Goal: Task Accomplishment & Management: Complete application form

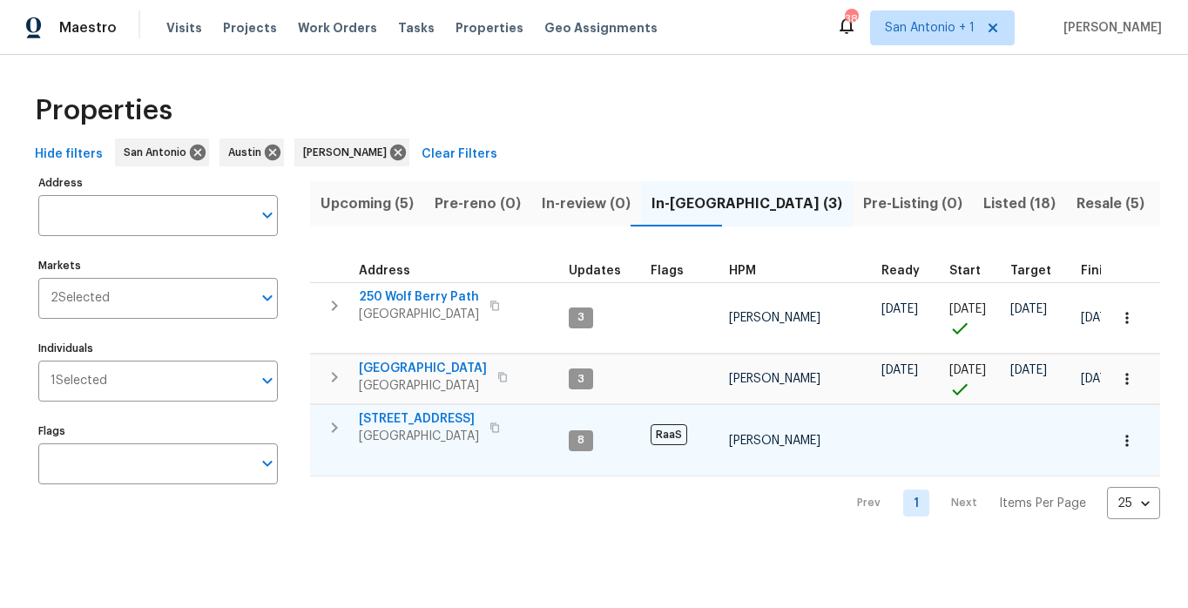
click at [408, 418] on span "[STREET_ADDRESS]" at bounding box center [419, 418] width 120 height 17
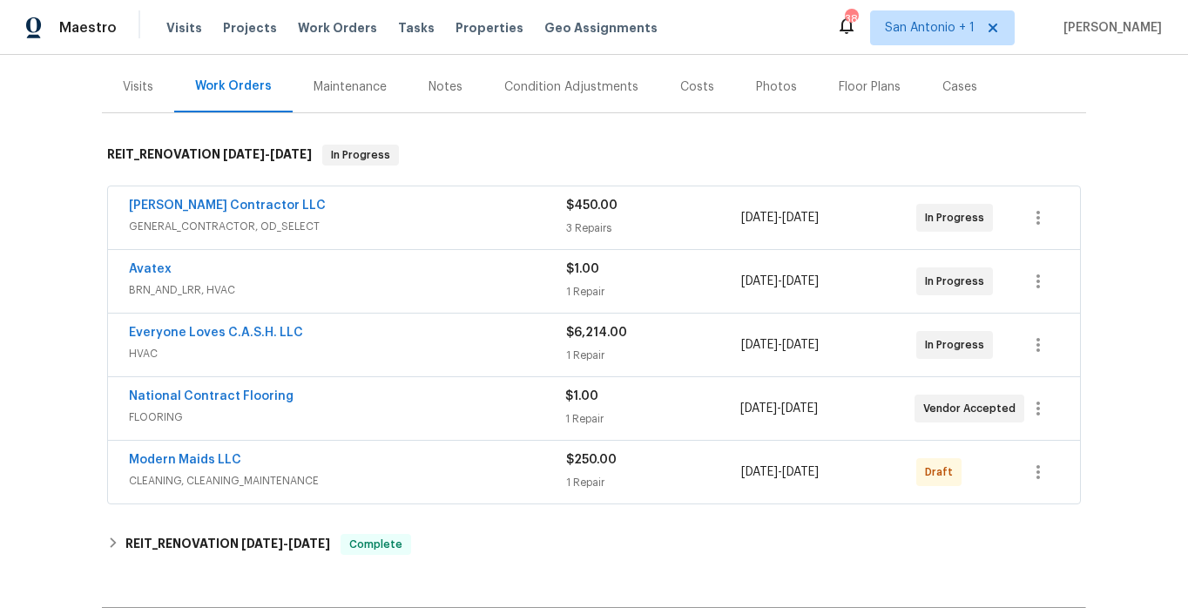
scroll to position [201, 0]
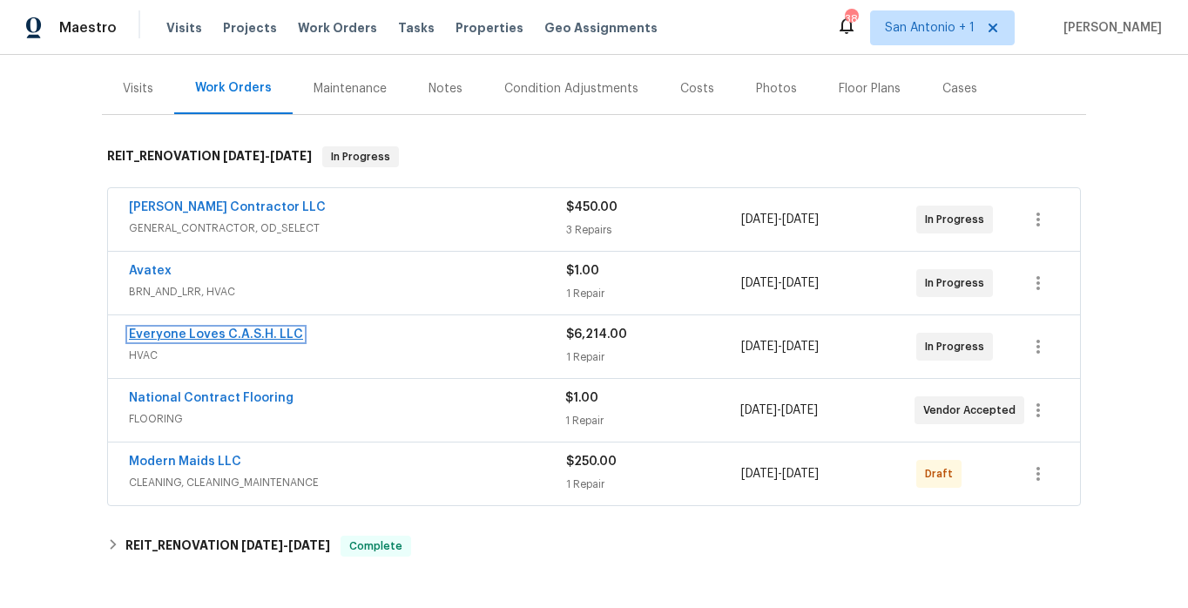
click at [201, 334] on link "Everyone Loves C.A.S.H. LLC" at bounding box center [216, 334] width 174 height 12
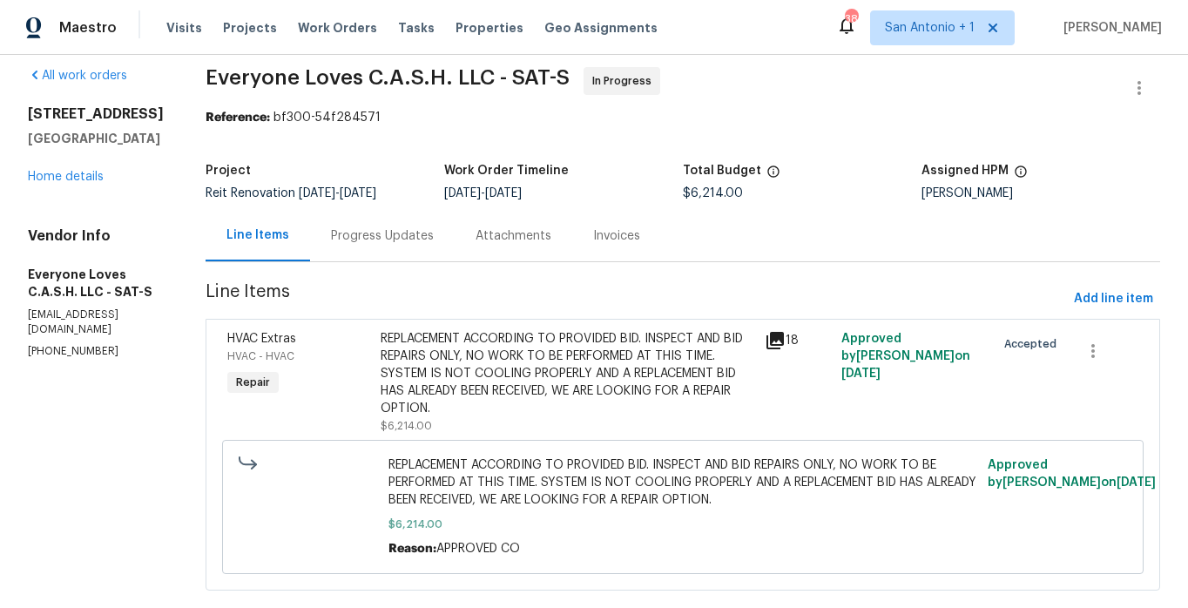
scroll to position [14, 0]
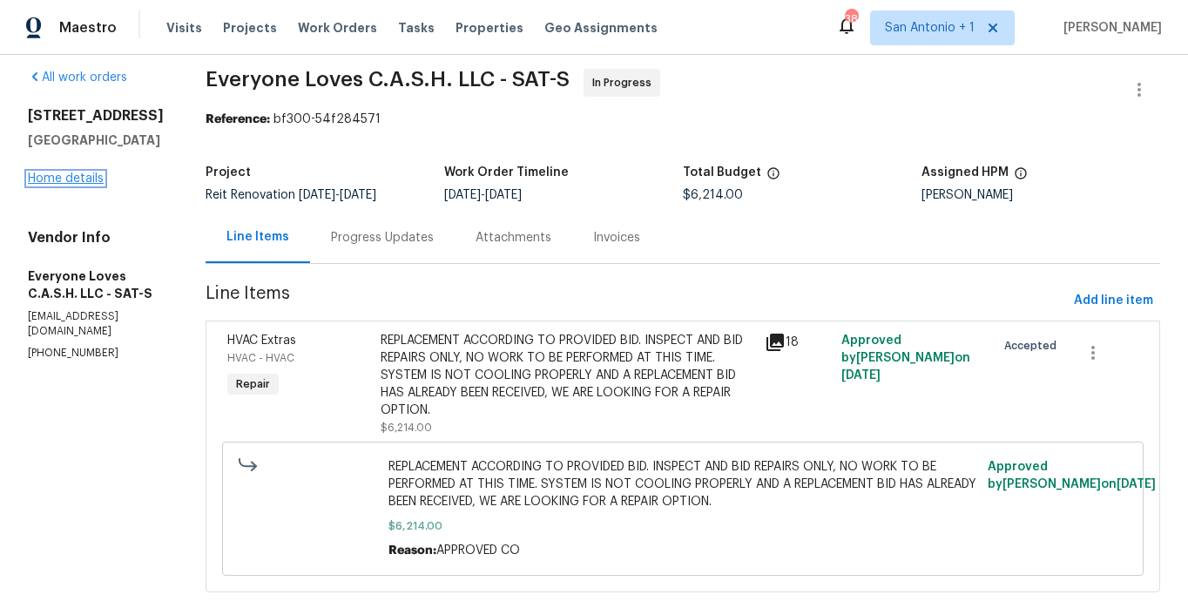
click at [84, 179] on link "Home details" at bounding box center [66, 178] width 76 height 12
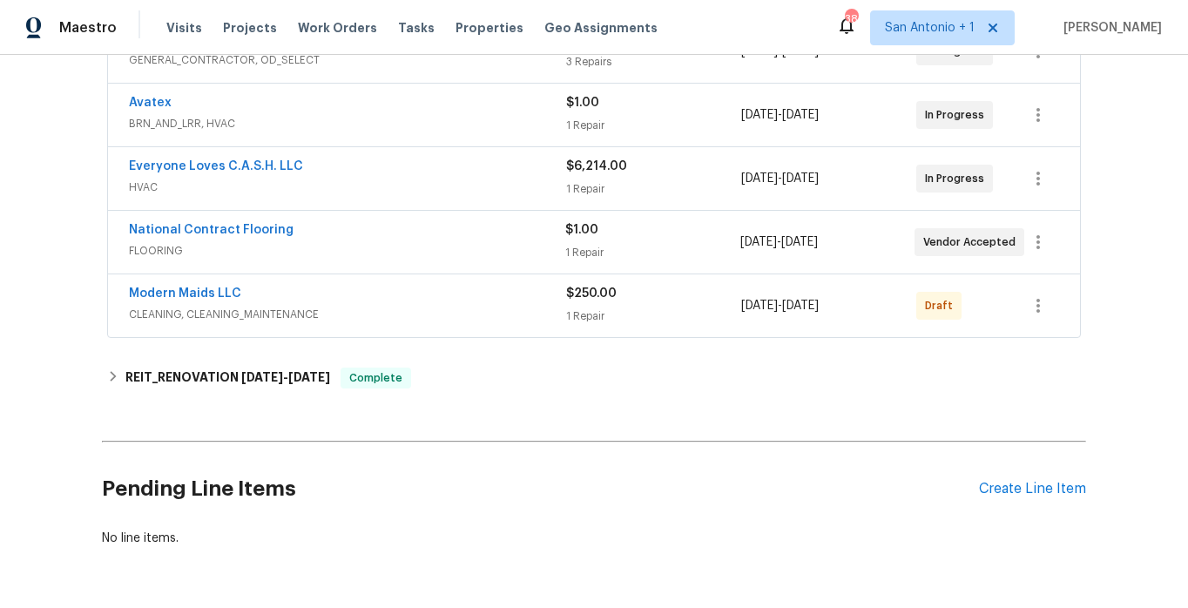
scroll to position [427, 0]
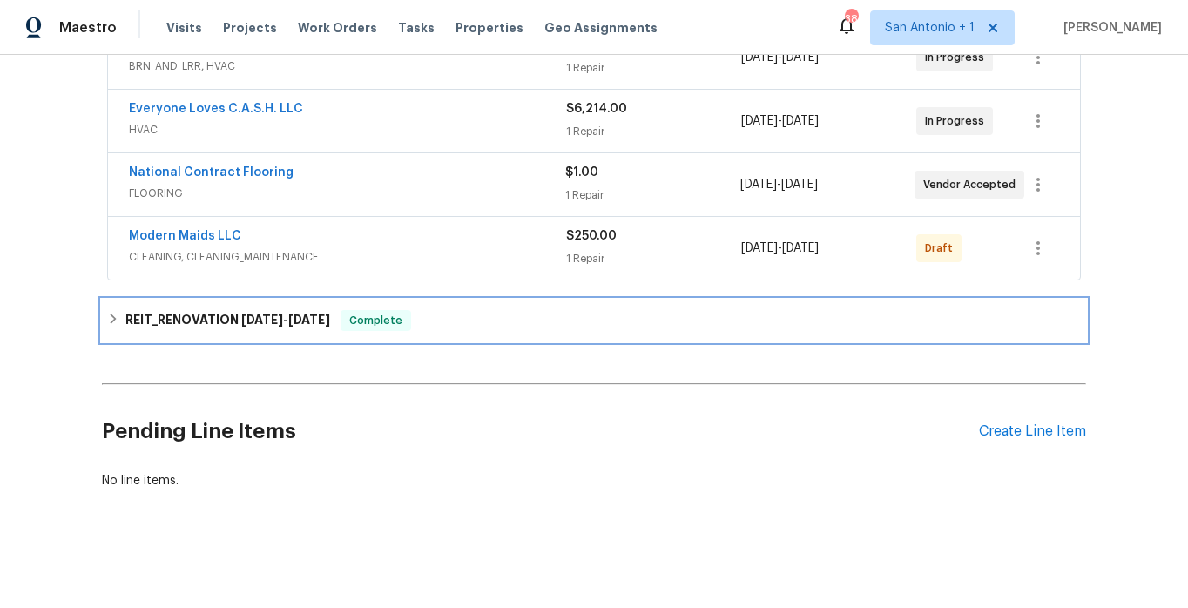
click at [112, 318] on icon at bounding box center [113, 319] width 12 height 12
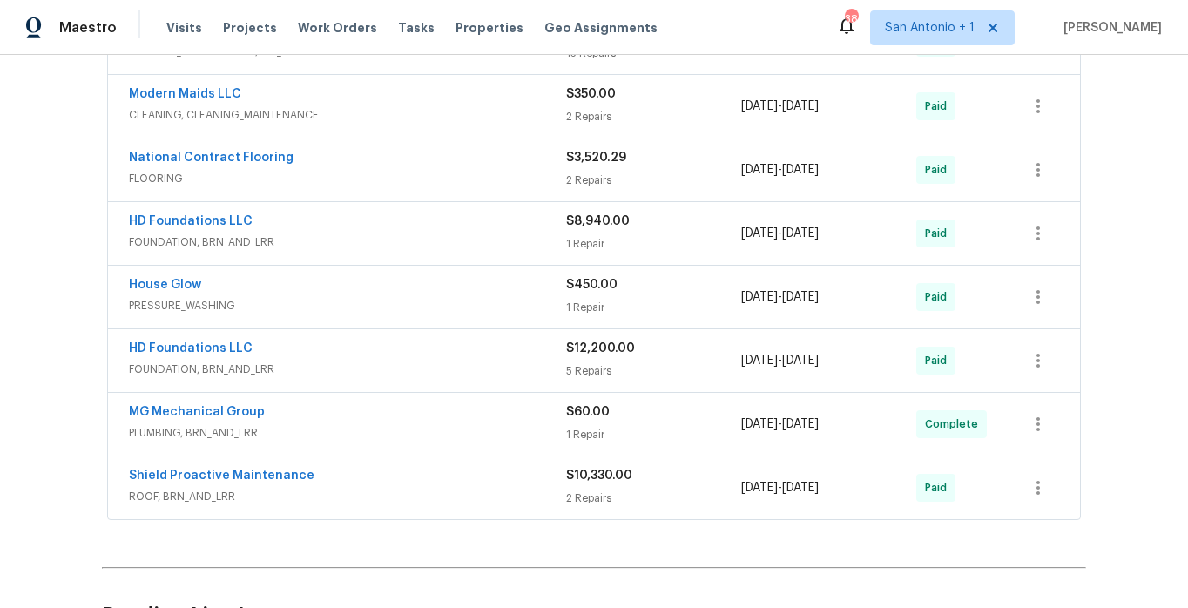
scroll to position [783, 0]
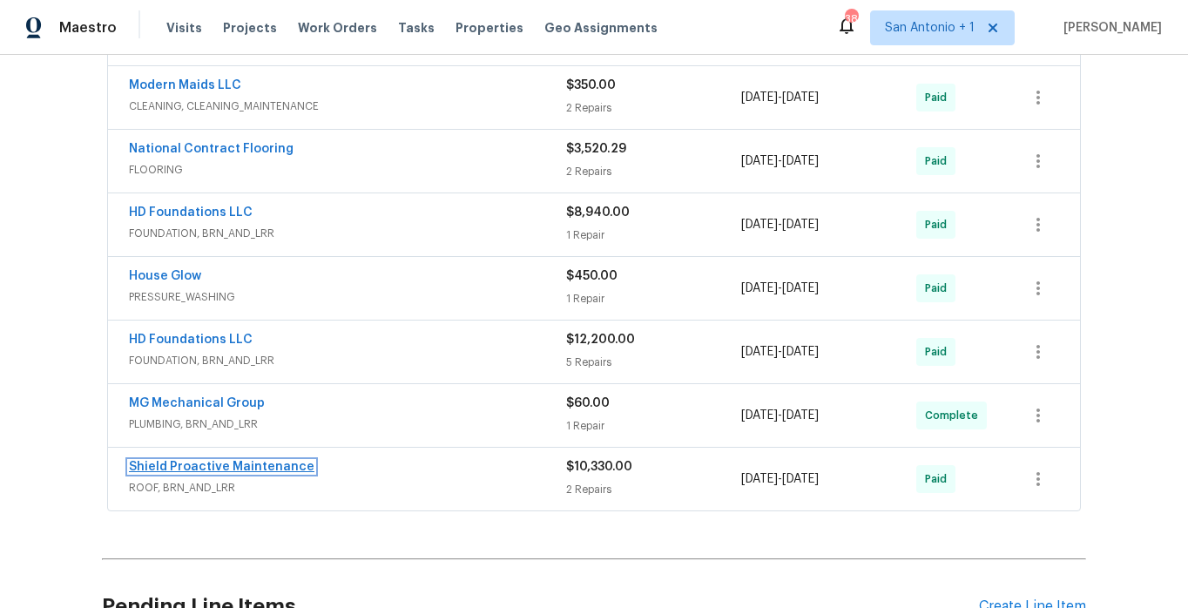
click at [252, 466] on link "Shield Proactive Maintenance" at bounding box center [222, 467] width 186 height 12
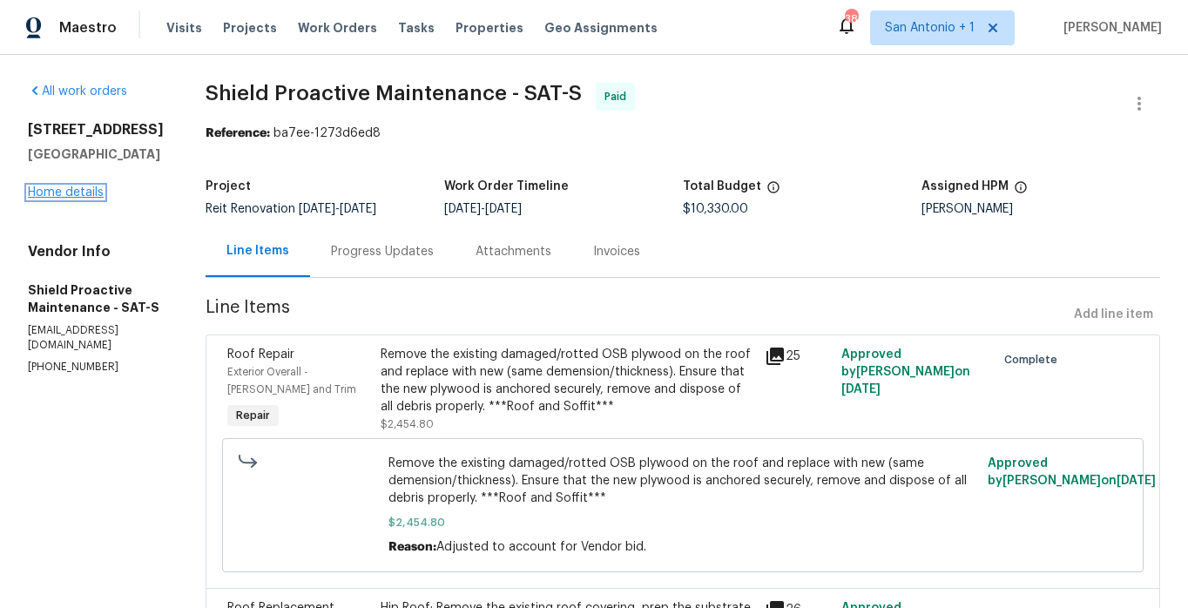
click at [76, 199] on link "Home details" at bounding box center [66, 192] width 76 height 12
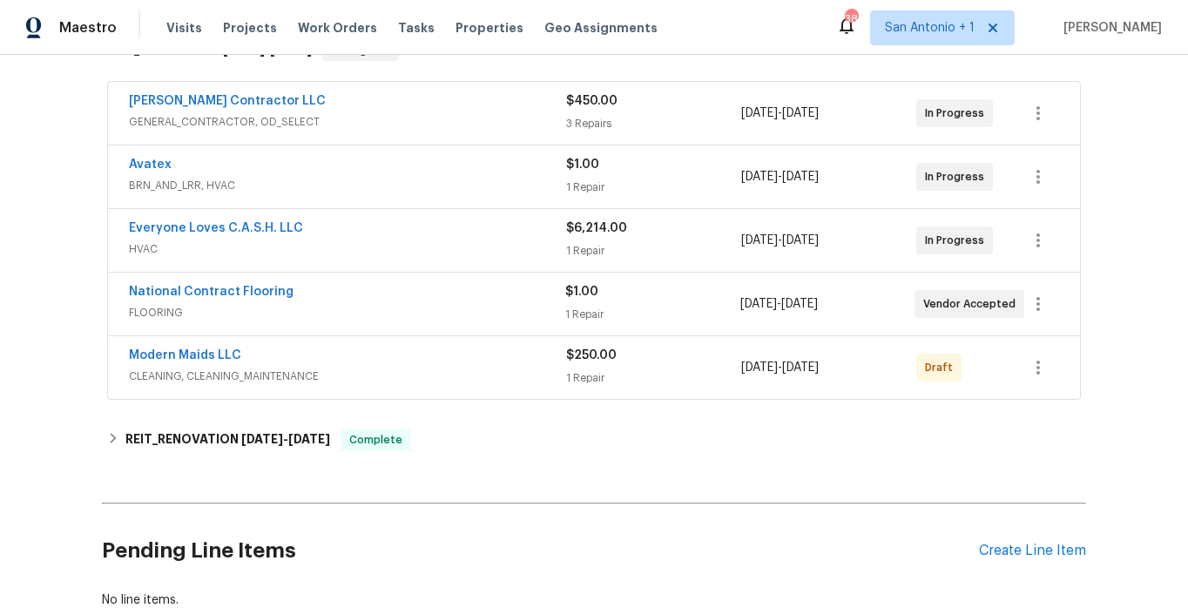
scroll to position [306, 0]
click at [1011, 555] on div "Create Line Item" at bounding box center [1032, 552] width 107 height 17
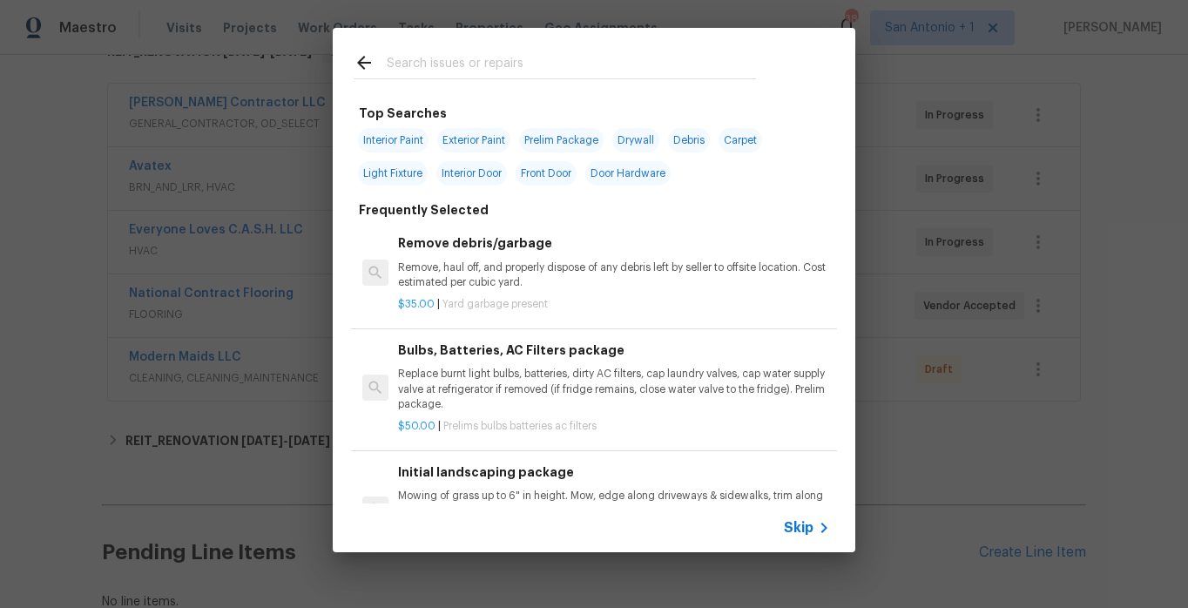
click at [437, 62] on input "text" at bounding box center [571, 65] width 369 height 26
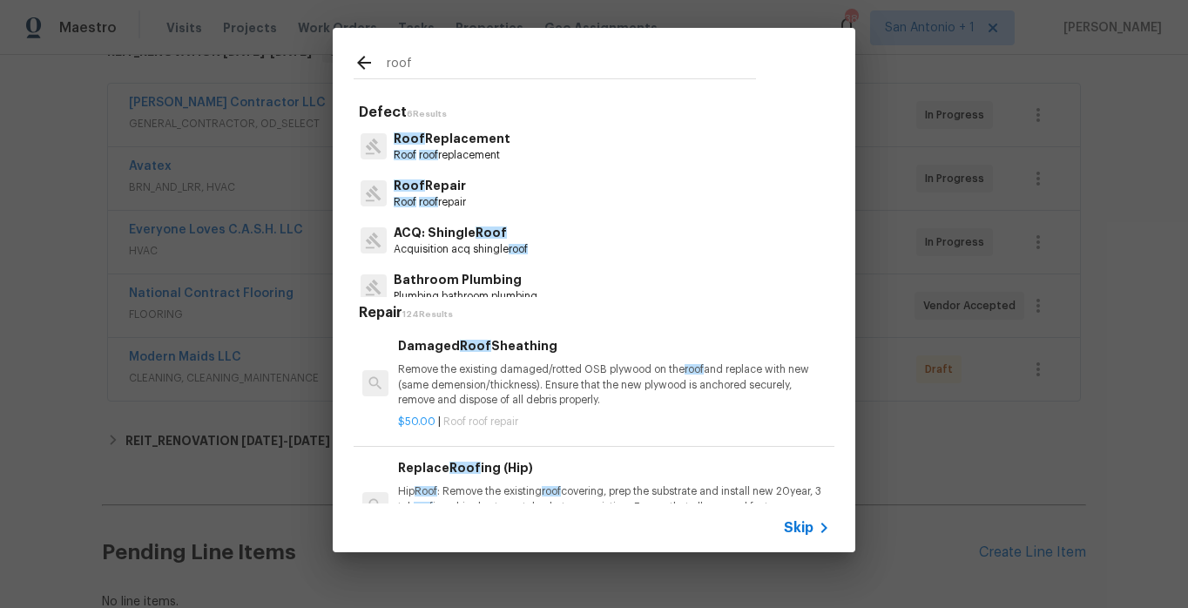
type input "roof"
click at [430, 187] on p "Roof Repair" at bounding box center [430, 186] width 72 height 18
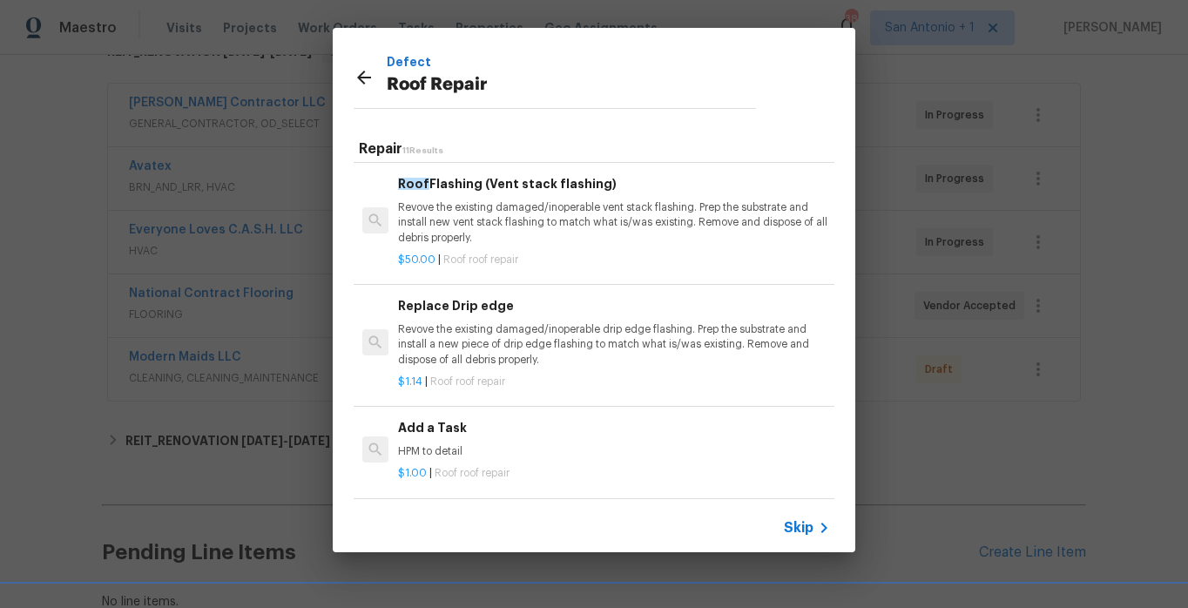
scroll to position [864, 0]
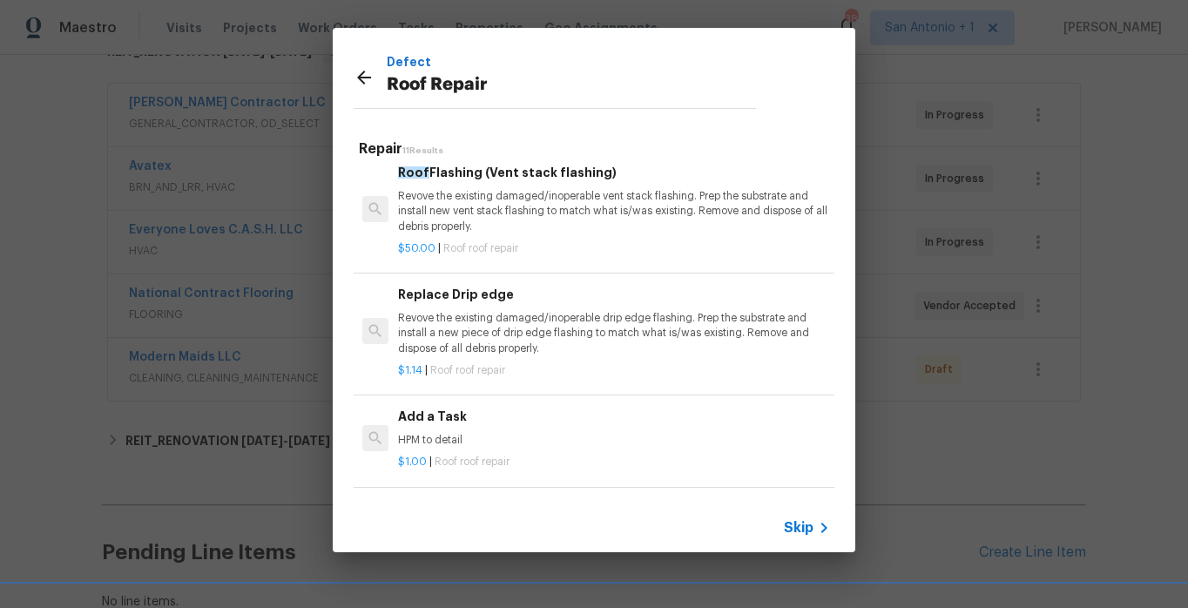
click at [453, 415] on div "Add a Task HPM to detail" at bounding box center [614, 428] width 432 height 42
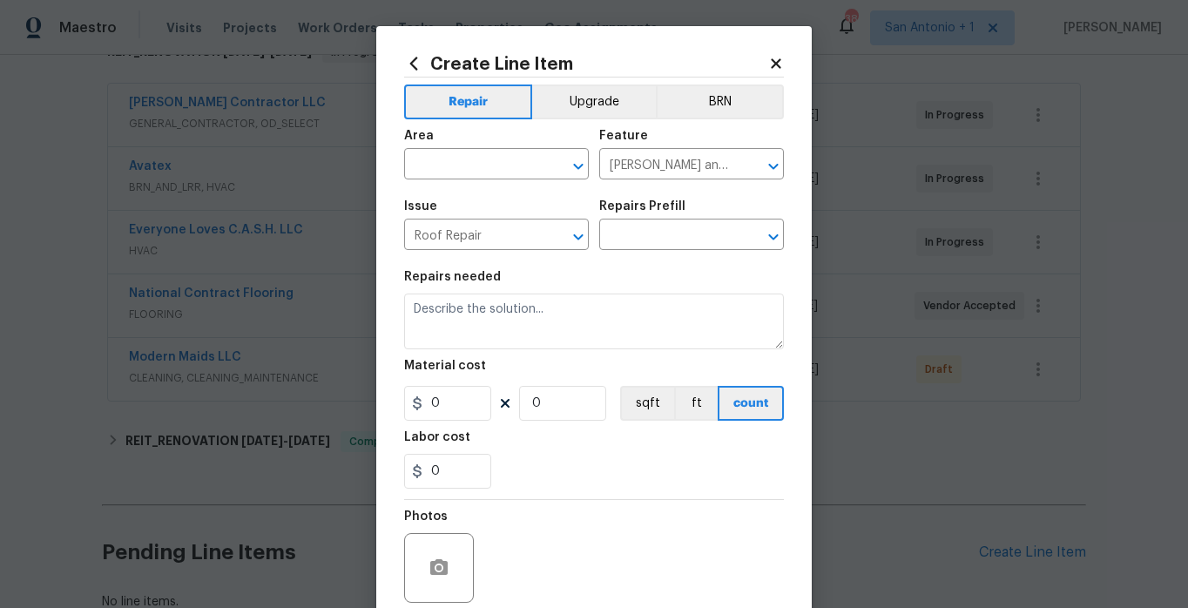
type textarea "HPM to detail"
type input "1"
type input "Add a Task $1.00"
type input "1"
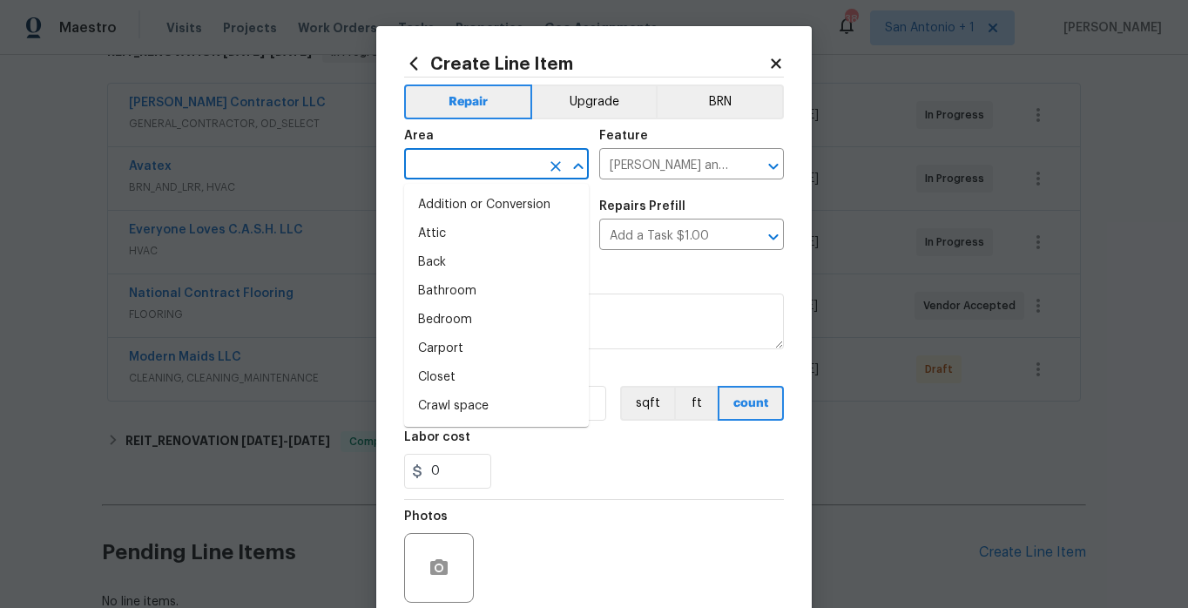
click at [489, 167] on input "text" at bounding box center [472, 165] width 136 height 27
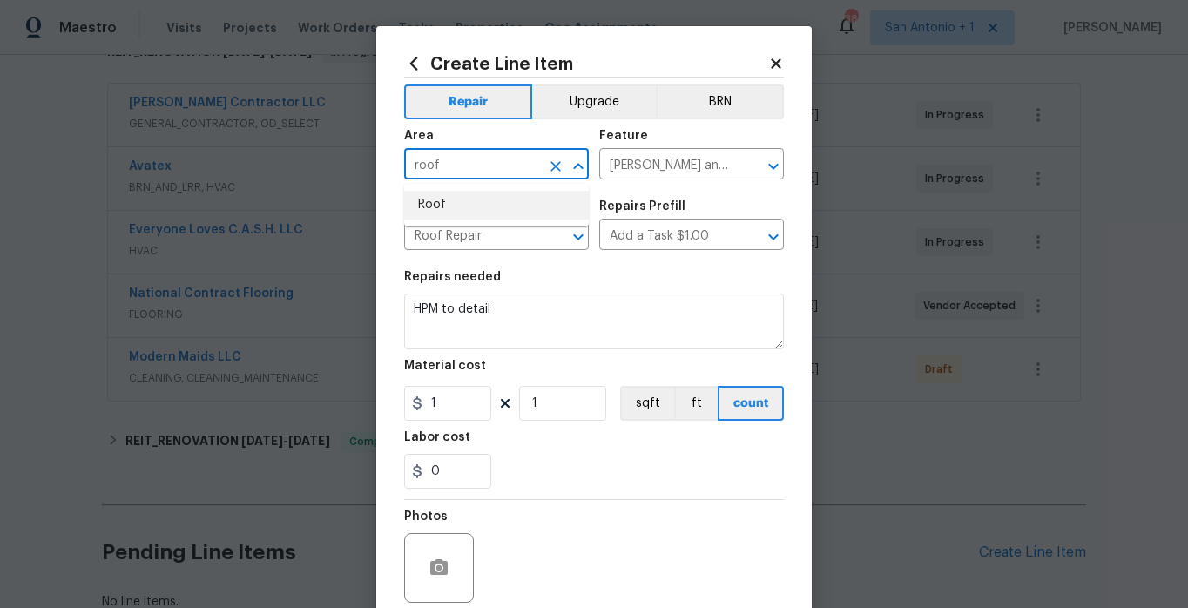
click at [469, 199] on li "Roof" at bounding box center [496, 205] width 185 height 29
type input "Roof"
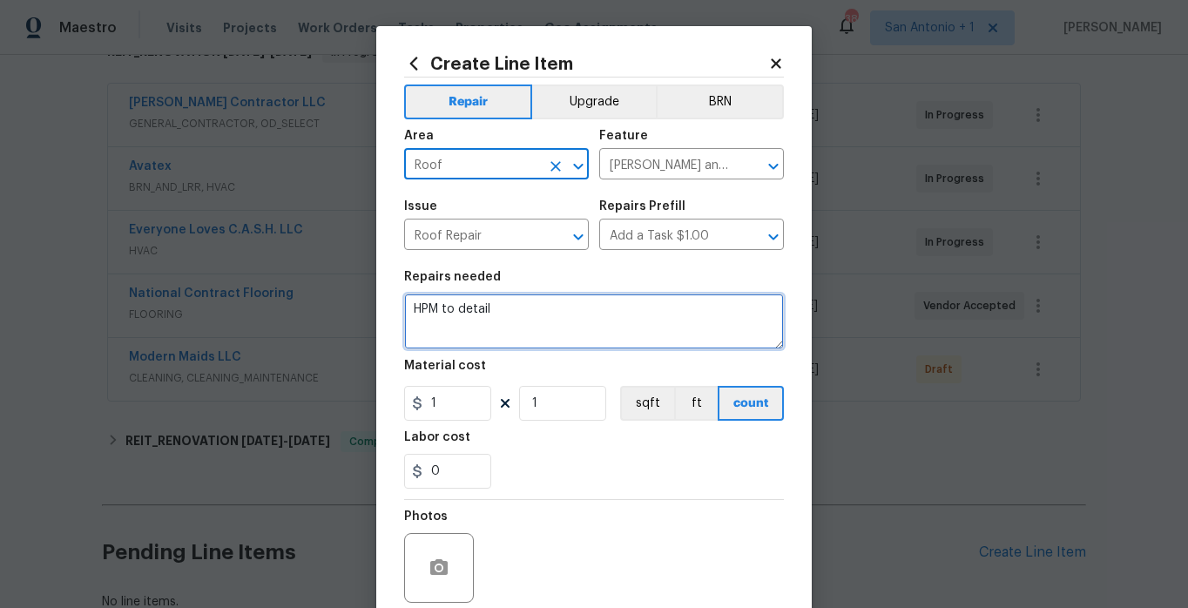
click at [503, 314] on textarea "HPM to detail" at bounding box center [594, 322] width 380 height 56
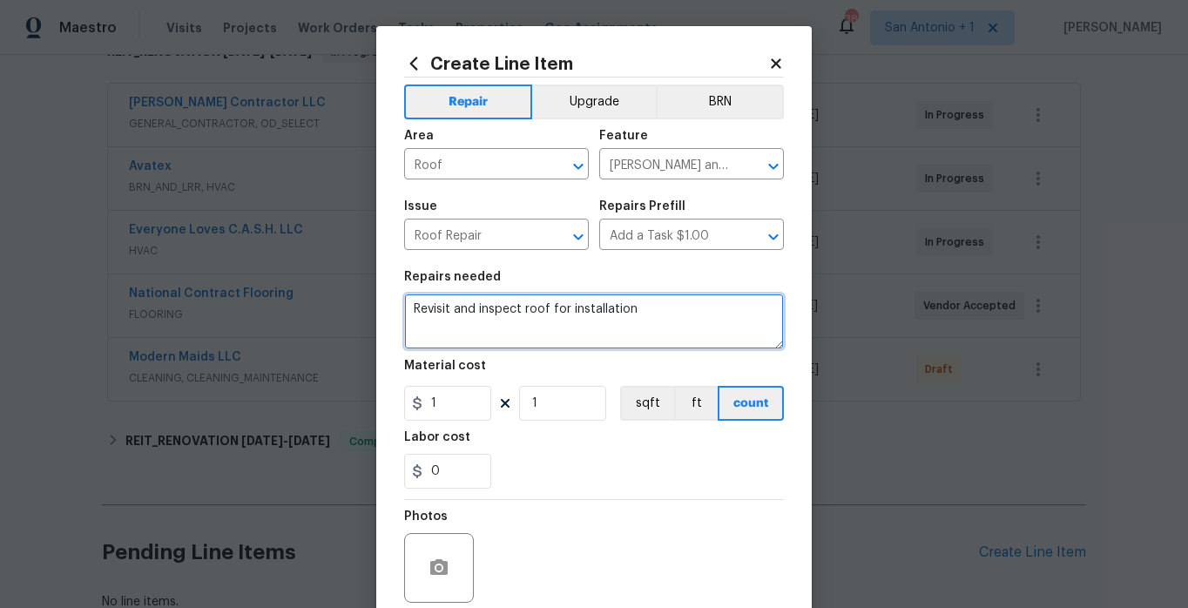
click at [568, 309] on textarea "Revisit and inspect roof for installation" at bounding box center [594, 322] width 380 height 56
click at [680, 311] on textarea "Revisit and inspect roof for proper installation" at bounding box center [594, 322] width 380 height 56
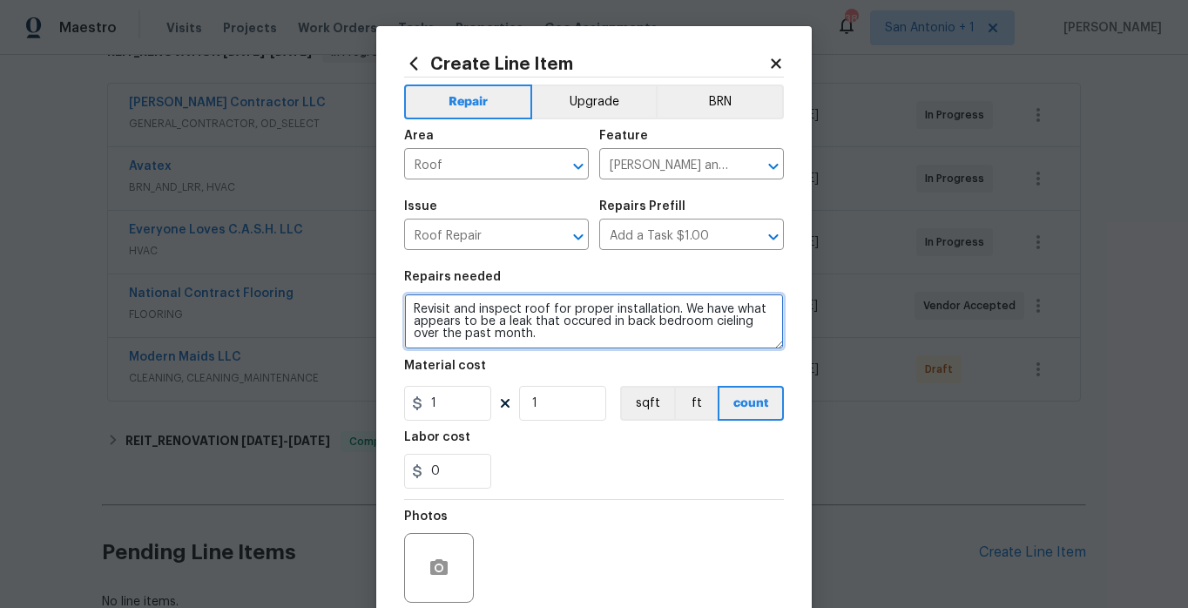
scroll to position [143, 0]
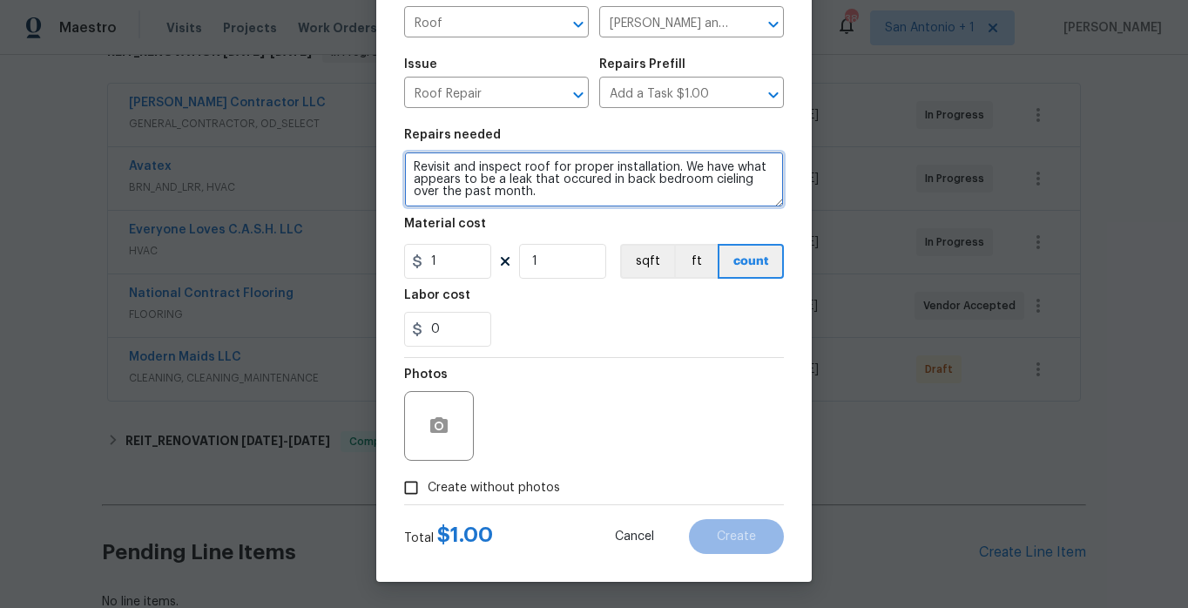
type textarea "Revisit and inspect roof for proper installation. We have what appears to be a …"
click at [446, 483] on span "Create without photos" at bounding box center [494, 488] width 132 height 18
click at [428, 483] on input "Create without photos" at bounding box center [411, 487] width 33 height 33
checkbox input "true"
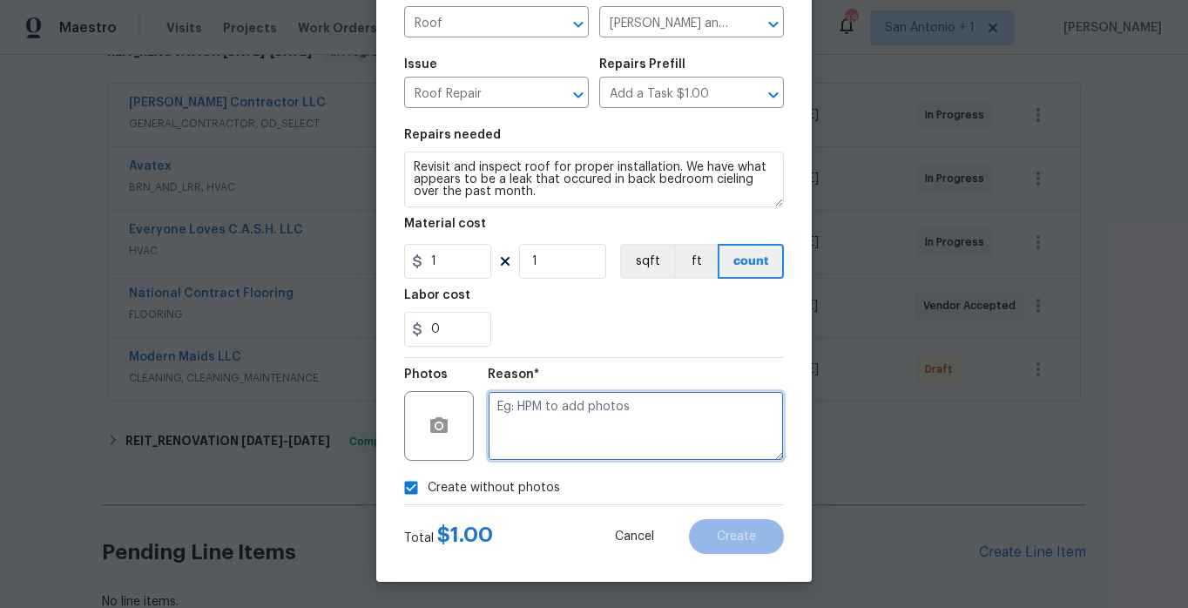
click at [564, 404] on textarea at bounding box center [636, 426] width 296 height 70
type textarea "HPM to add"
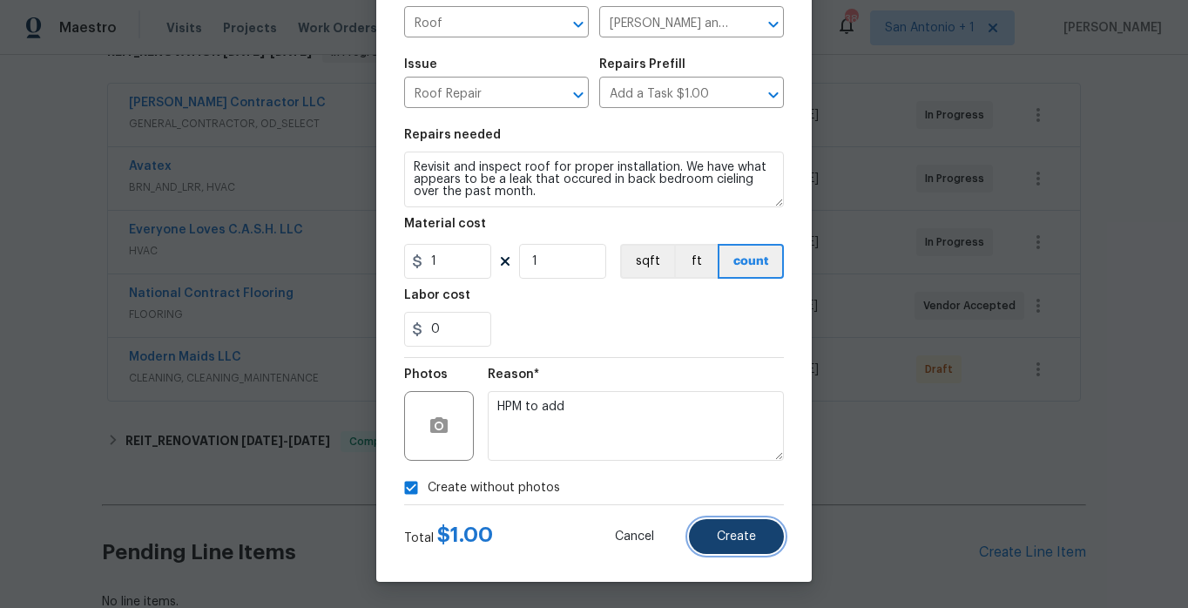
click at [752, 535] on span "Create" at bounding box center [736, 536] width 39 height 13
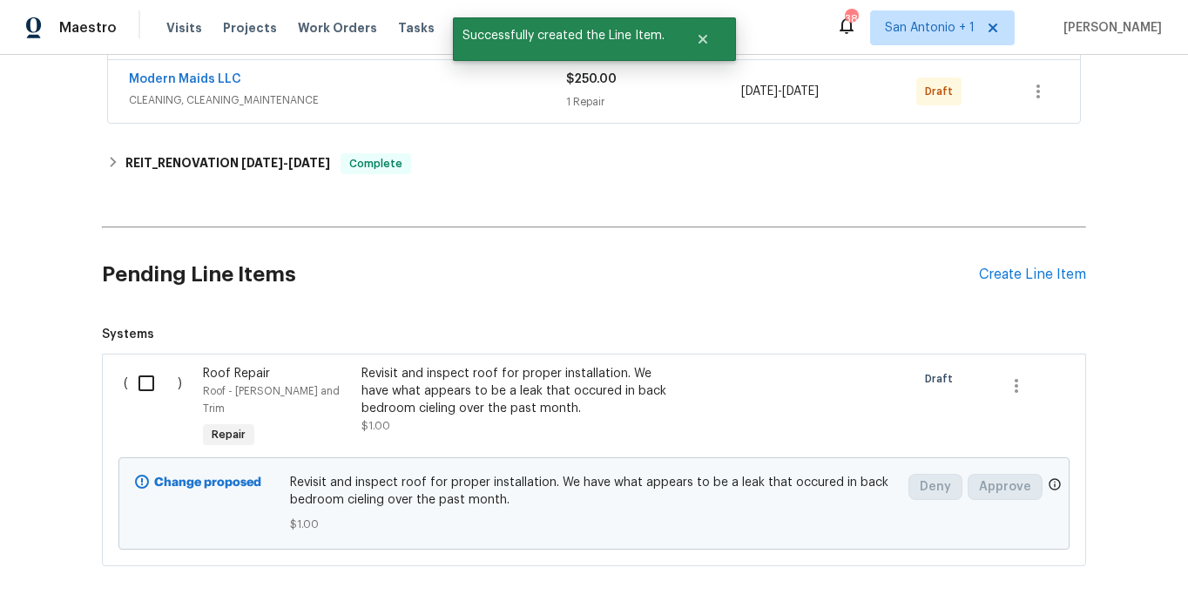
scroll to position [611, 0]
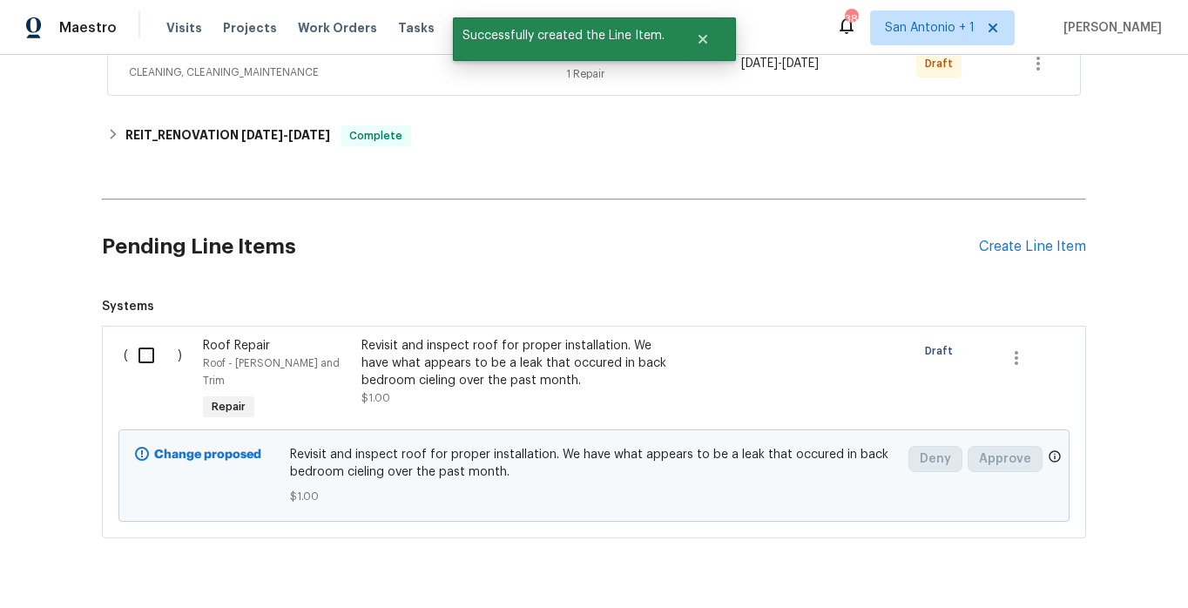
click at [146, 359] on input "checkbox" at bounding box center [153, 355] width 50 height 37
checkbox input "true"
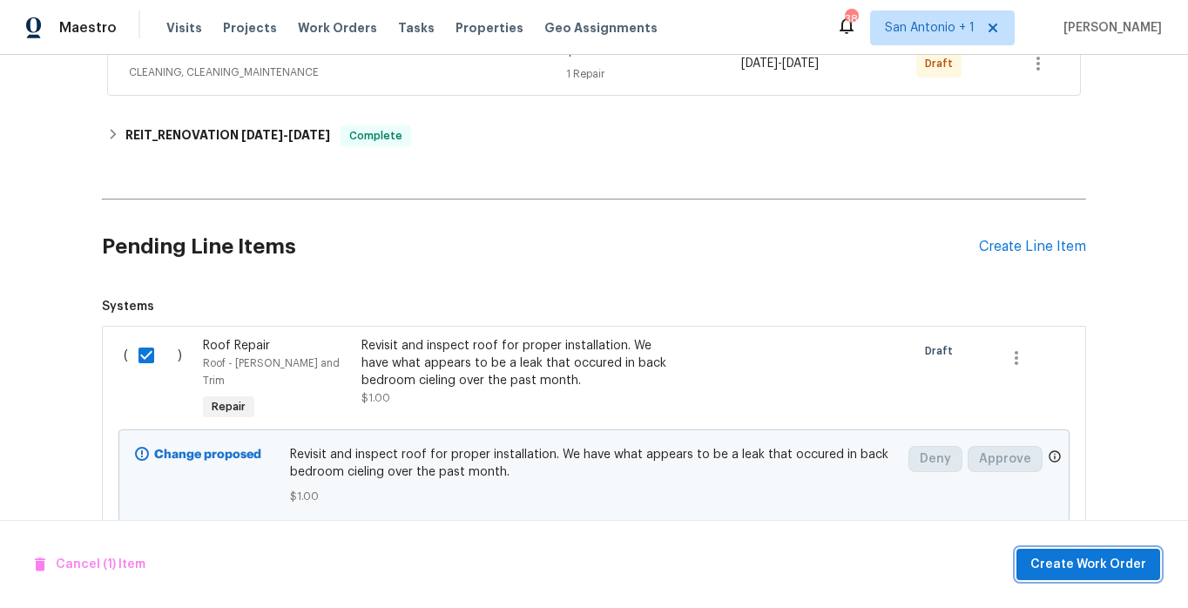
click at [1088, 564] on span "Create Work Order" at bounding box center [1088, 565] width 116 height 22
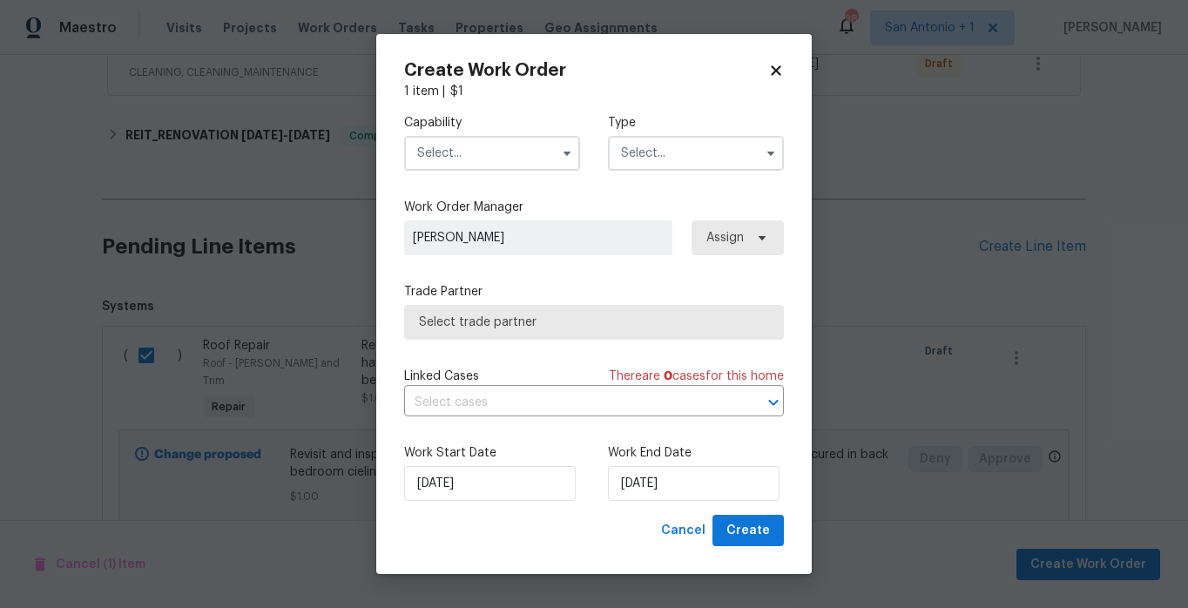
click at [501, 156] on input "text" at bounding box center [492, 153] width 176 height 35
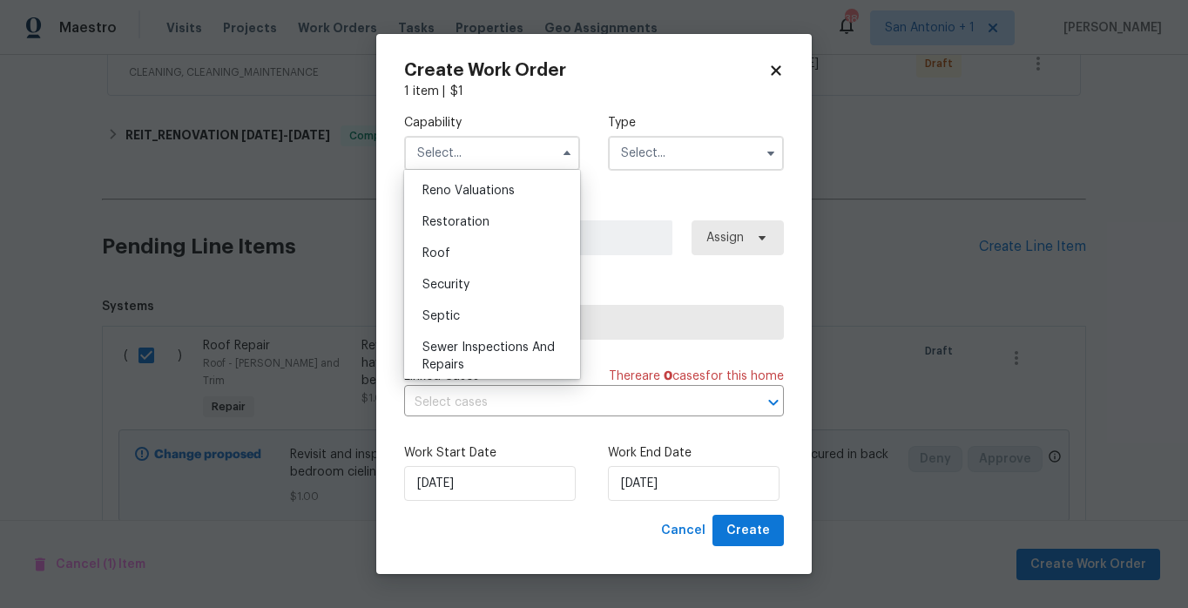
scroll to position [1724, 0]
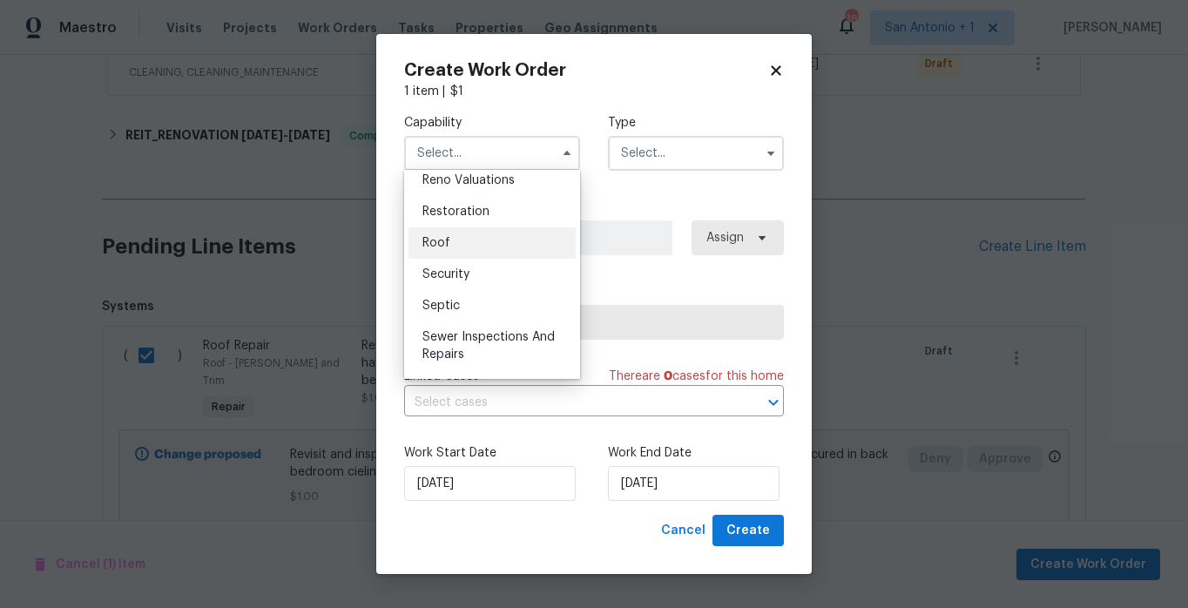
click at [454, 247] on div "Roof" at bounding box center [492, 242] width 167 height 31
type input "Roof"
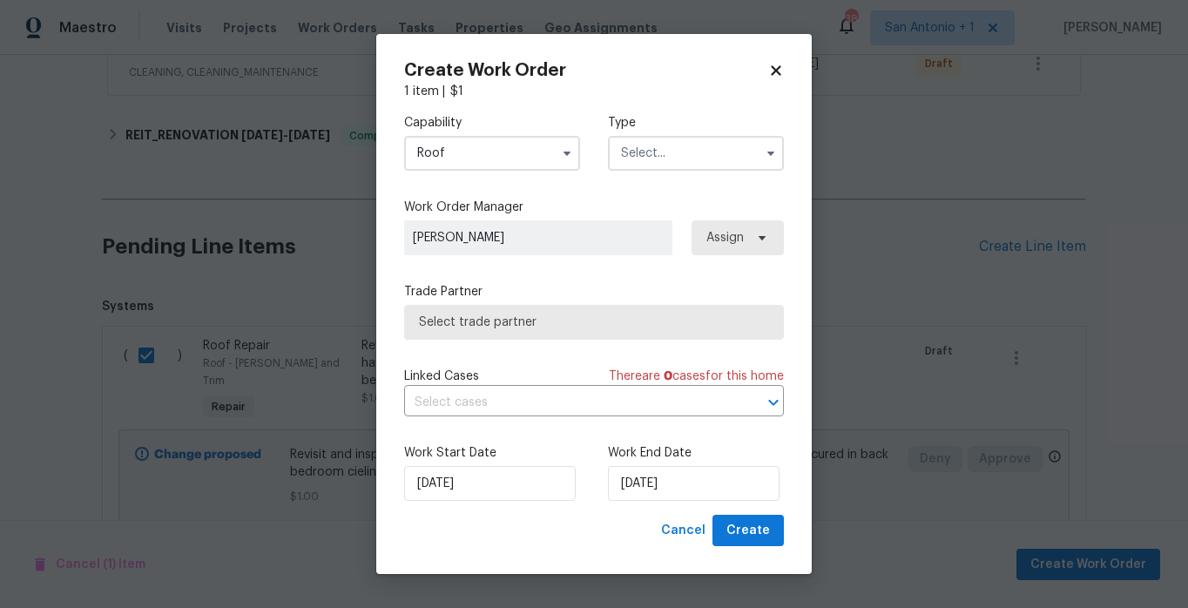
click at [667, 141] on input "text" at bounding box center [696, 153] width 176 height 35
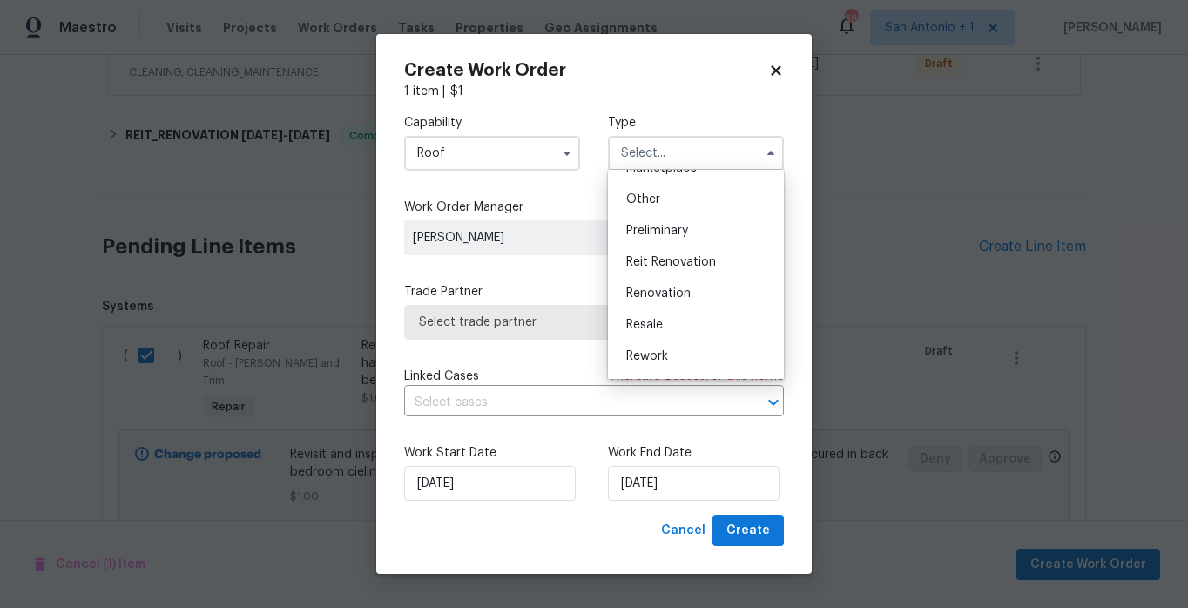
scroll to position [345, 0]
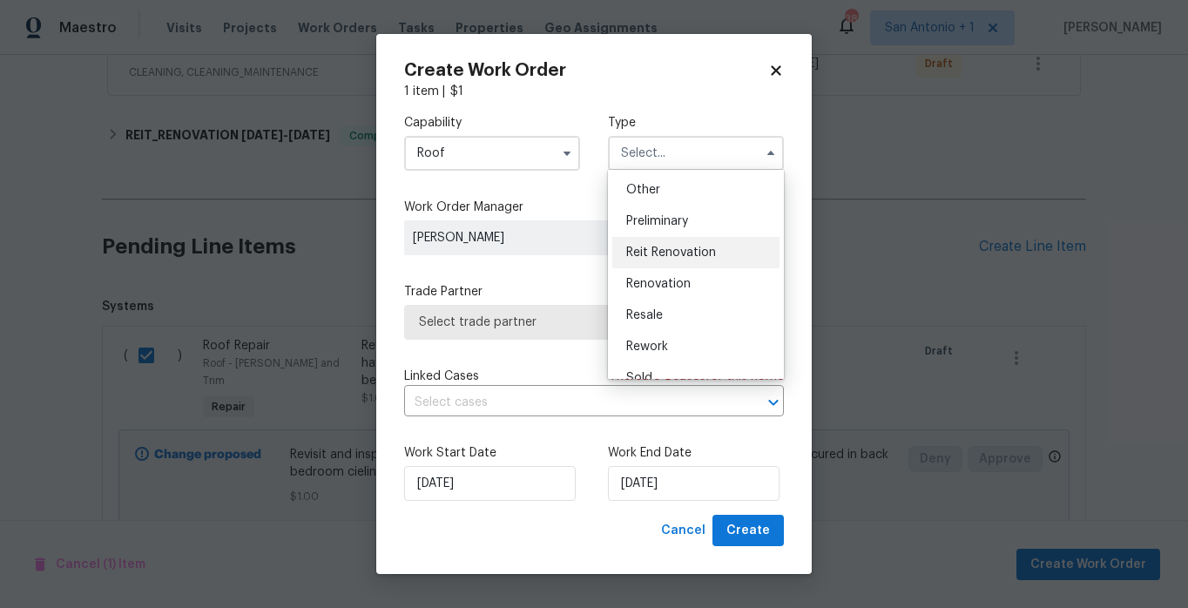
click at [682, 263] on div "Reit Renovation" at bounding box center [695, 252] width 167 height 31
type input "Reit Renovation"
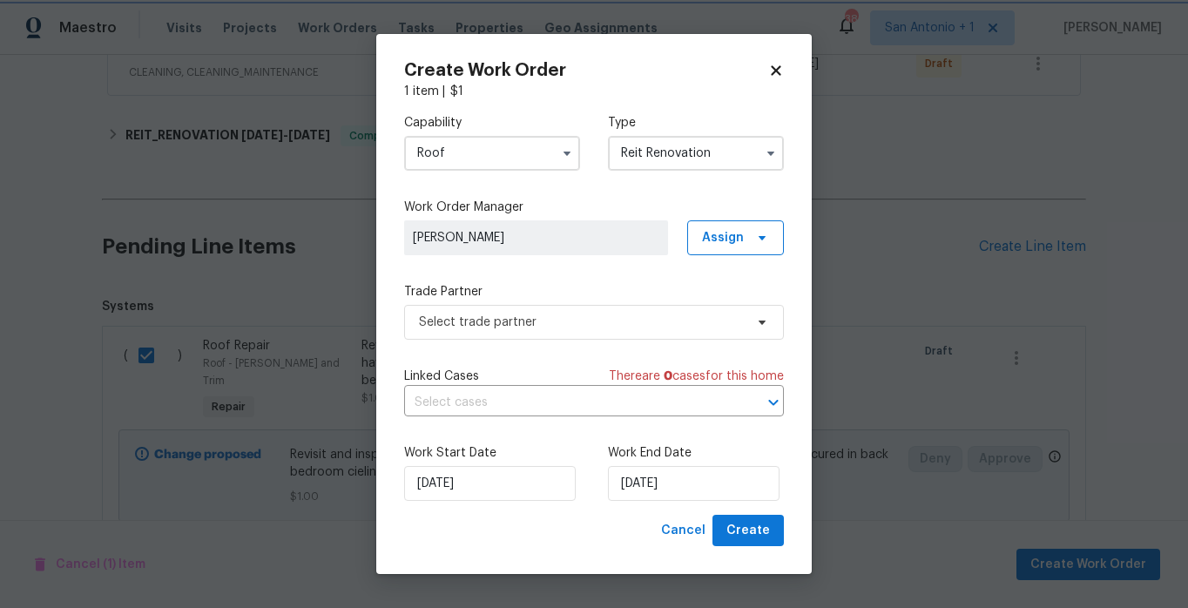
scroll to position [0, 0]
click at [518, 325] on span "Select trade partner" at bounding box center [581, 322] width 325 height 17
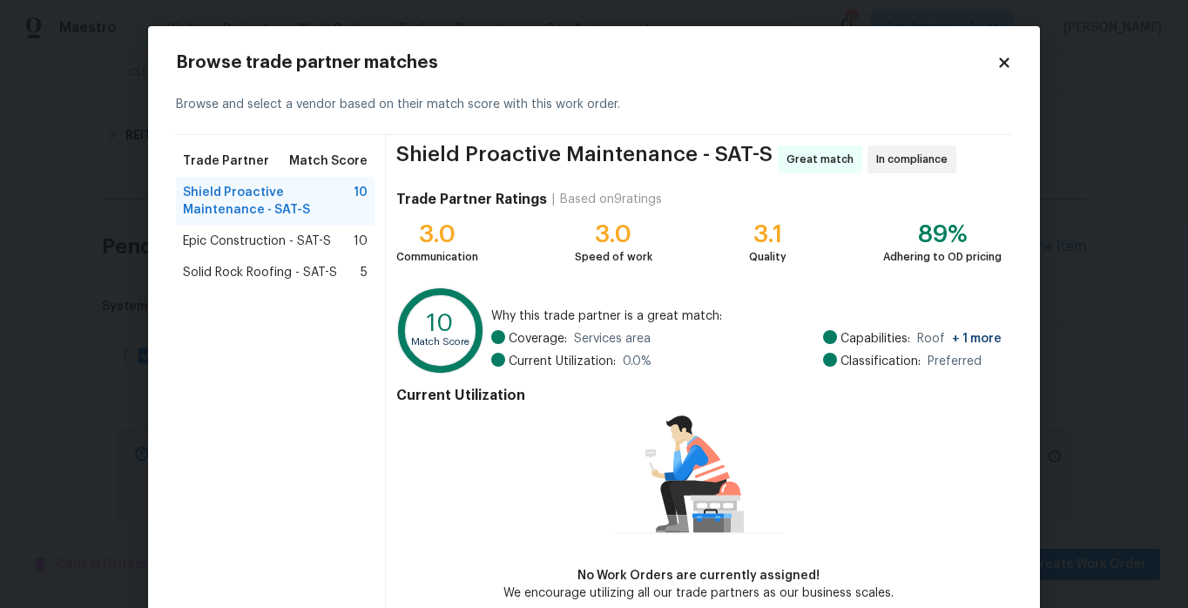
scroll to position [89, 0]
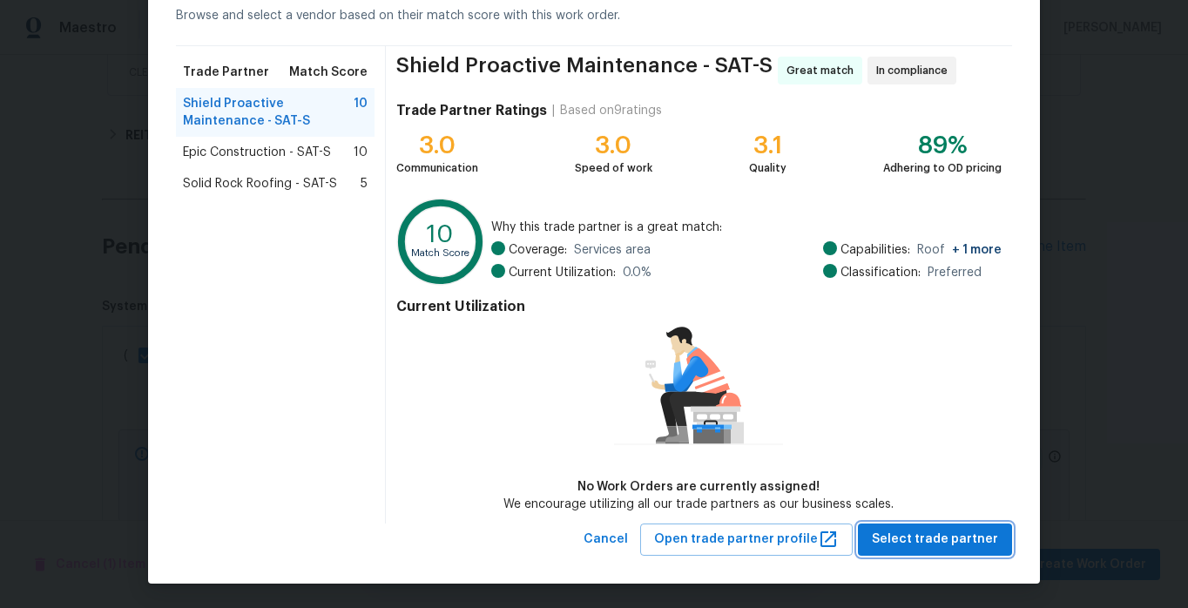
click at [946, 537] on span "Select trade partner" at bounding box center [935, 540] width 126 height 22
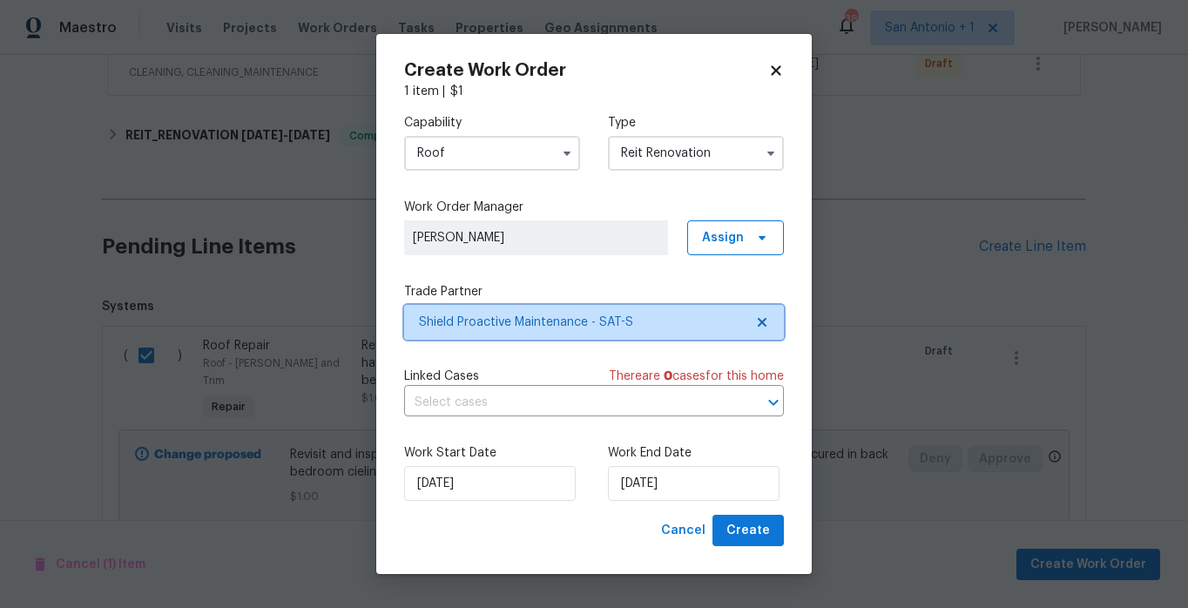
scroll to position [0, 0]
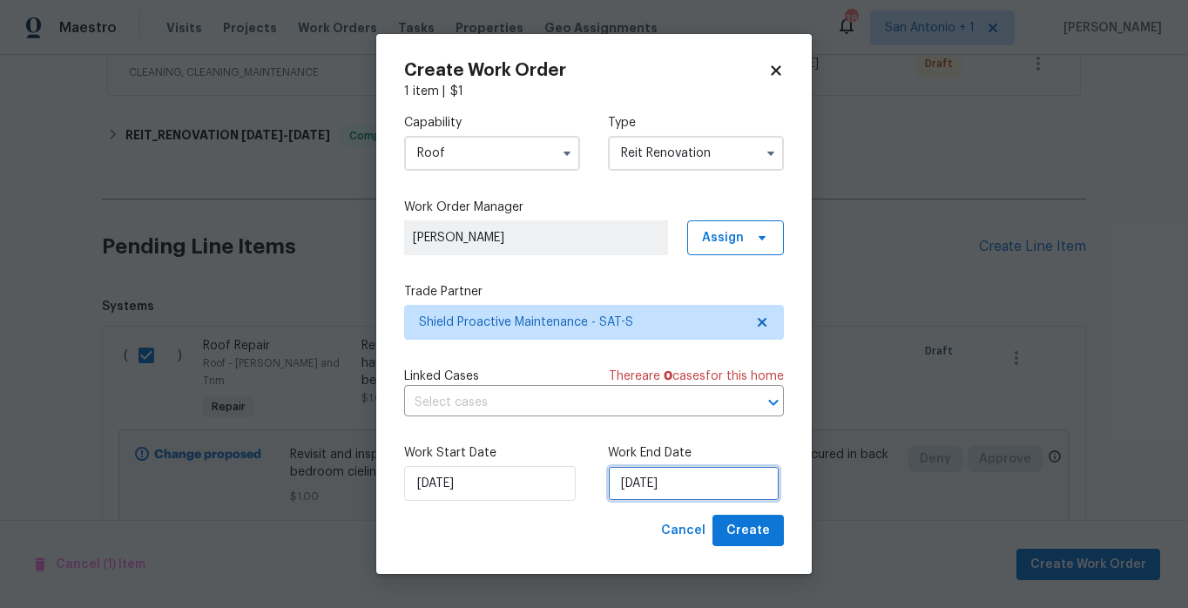
click at [663, 490] on input "8/20/2025" at bounding box center [694, 483] width 172 height 35
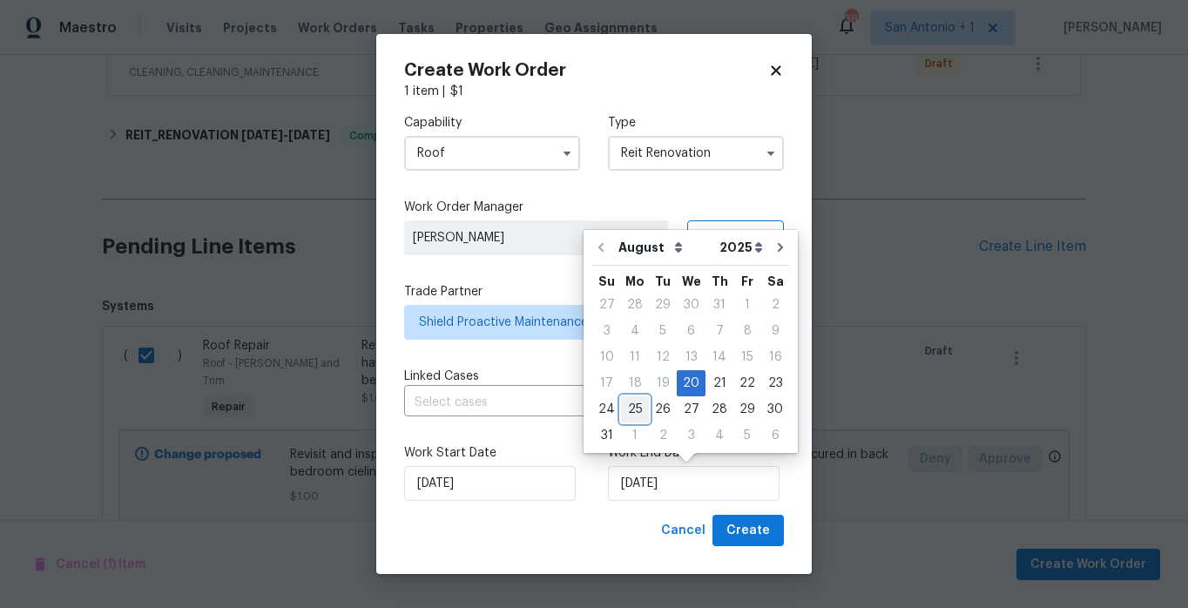
click at [631, 411] on div "25" at bounding box center [635, 409] width 28 height 24
type input "8/25/2025"
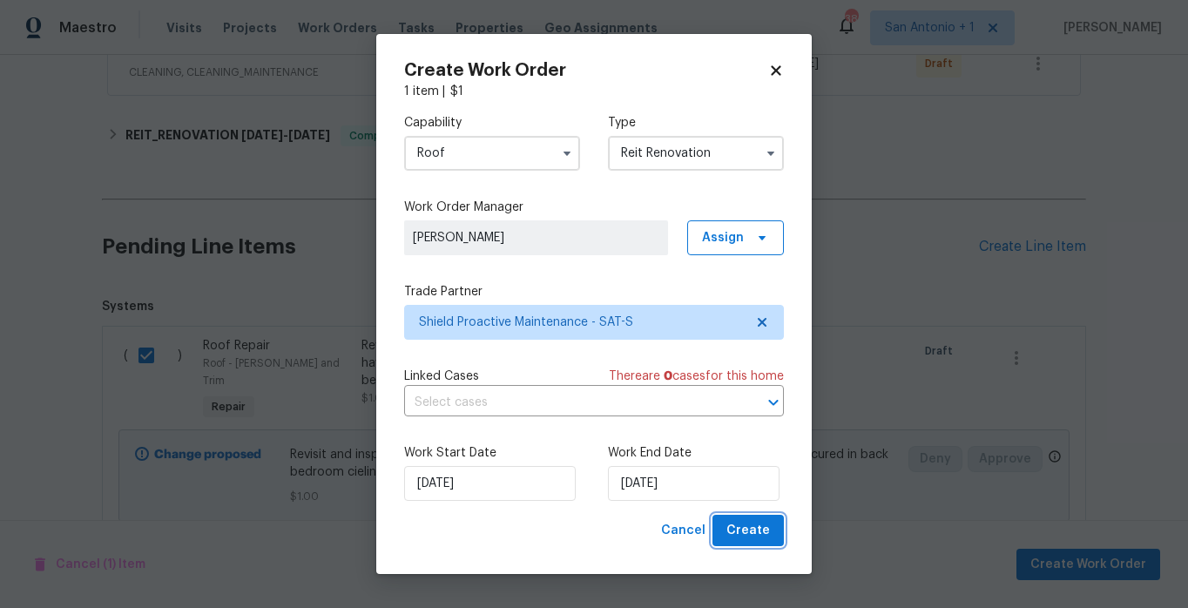
click at [747, 530] on span "Create" at bounding box center [748, 531] width 44 height 22
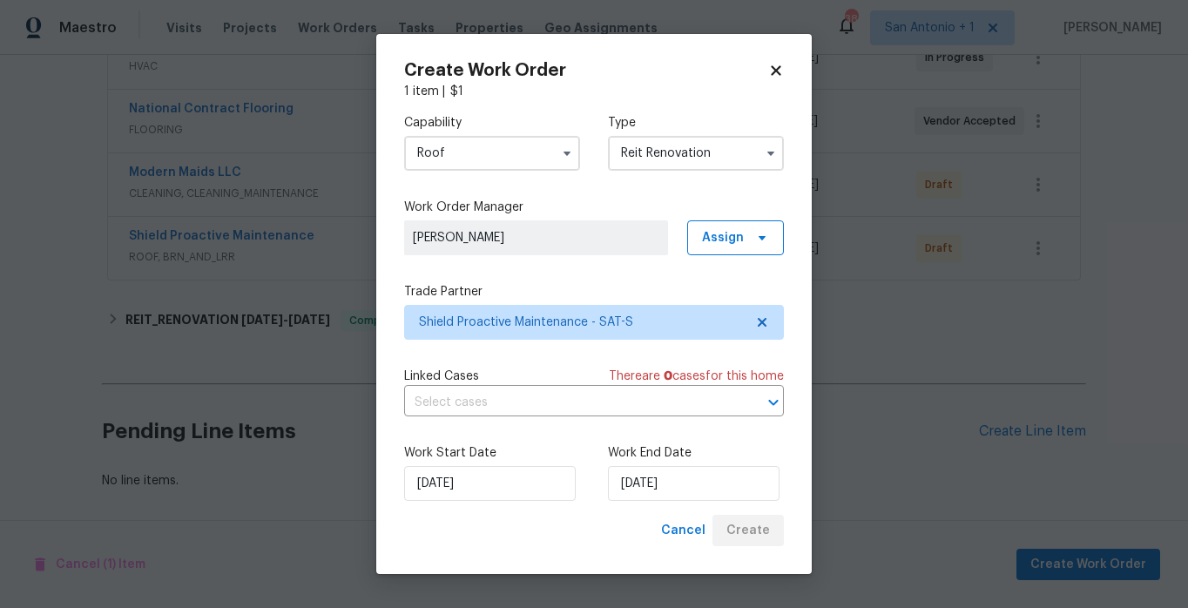
scroll to position [490, 0]
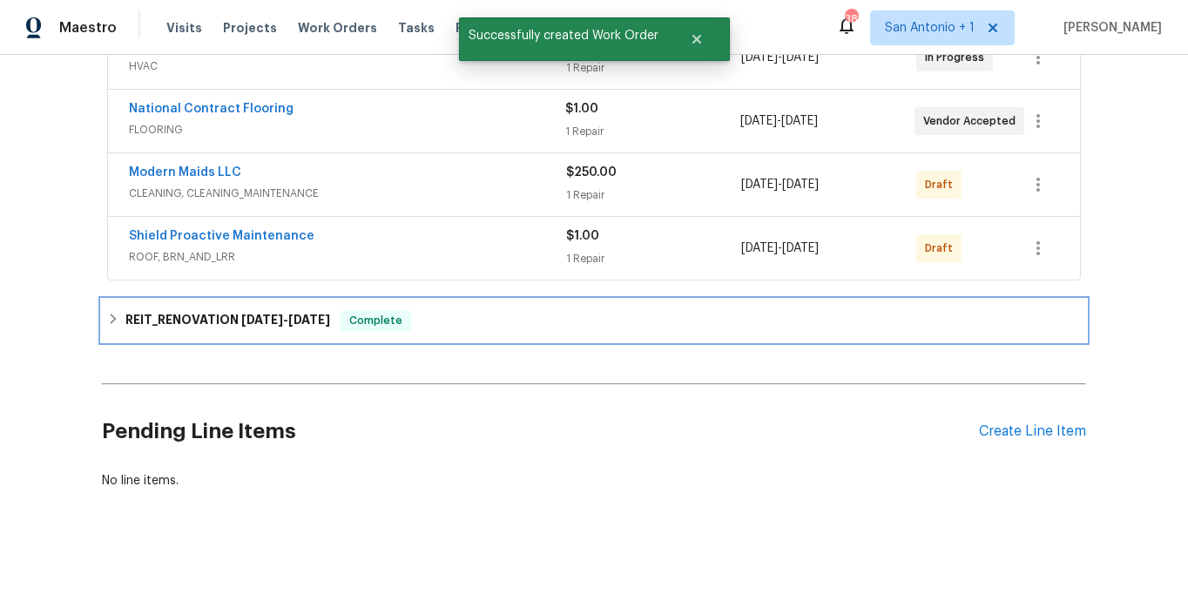
click at [111, 314] on icon at bounding box center [113, 319] width 12 height 12
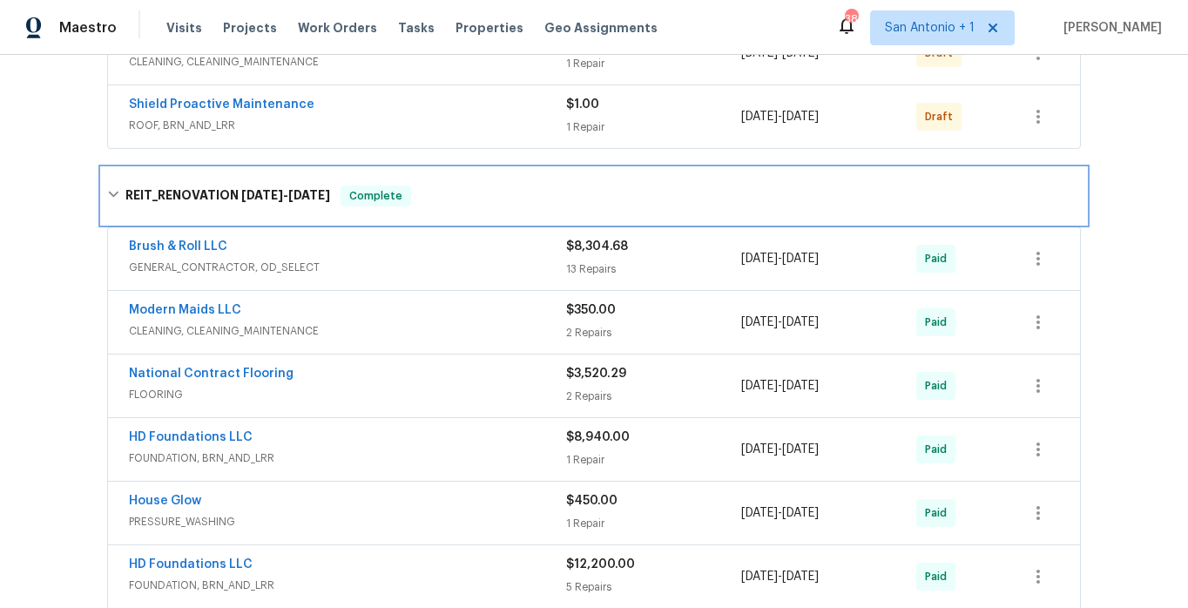
scroll to position [572, 0]
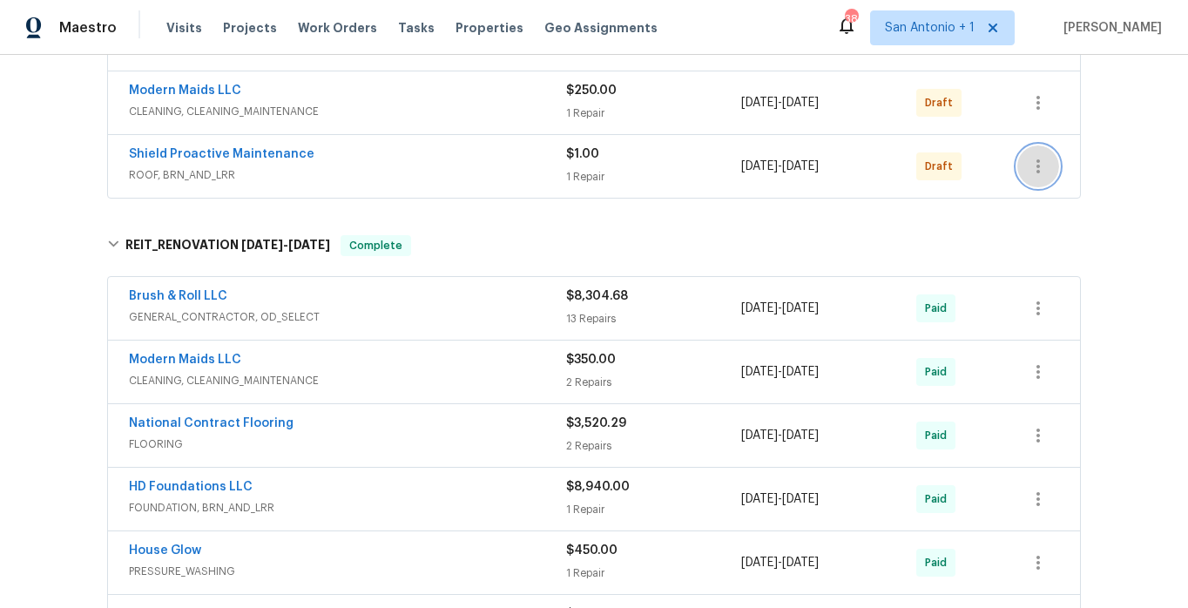
click at [1035, 172] on icon "button" at bounding box center [1038, 166] width 21 height 21
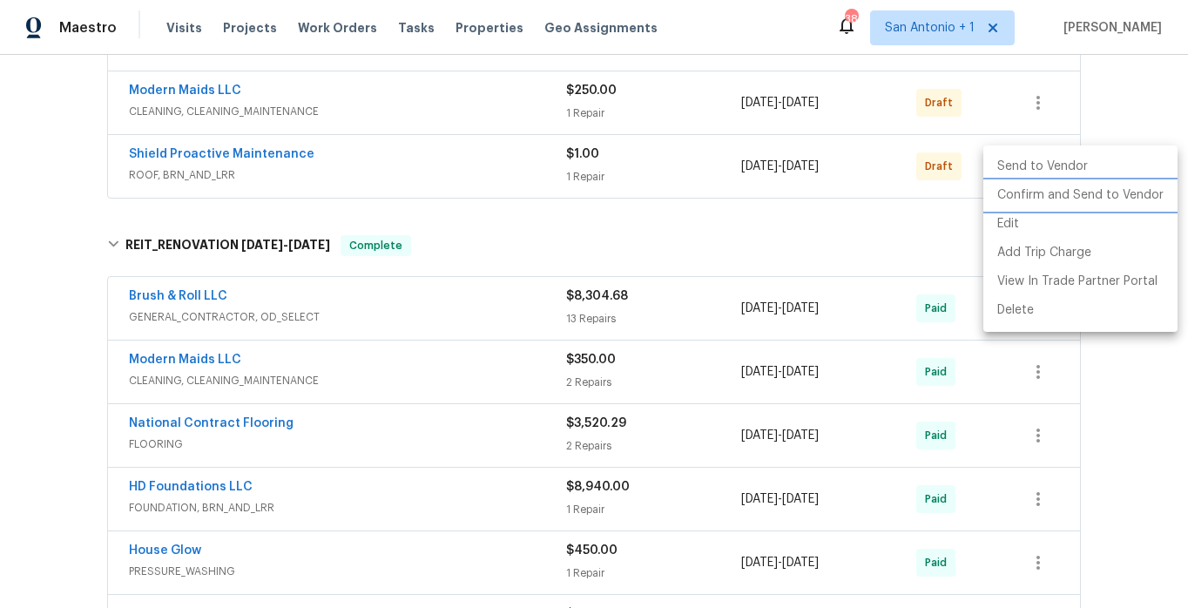
click at [1042, 195] on li "Confirm and Send to Vendor" at bounding box center [1080, 195] width 194 height 29
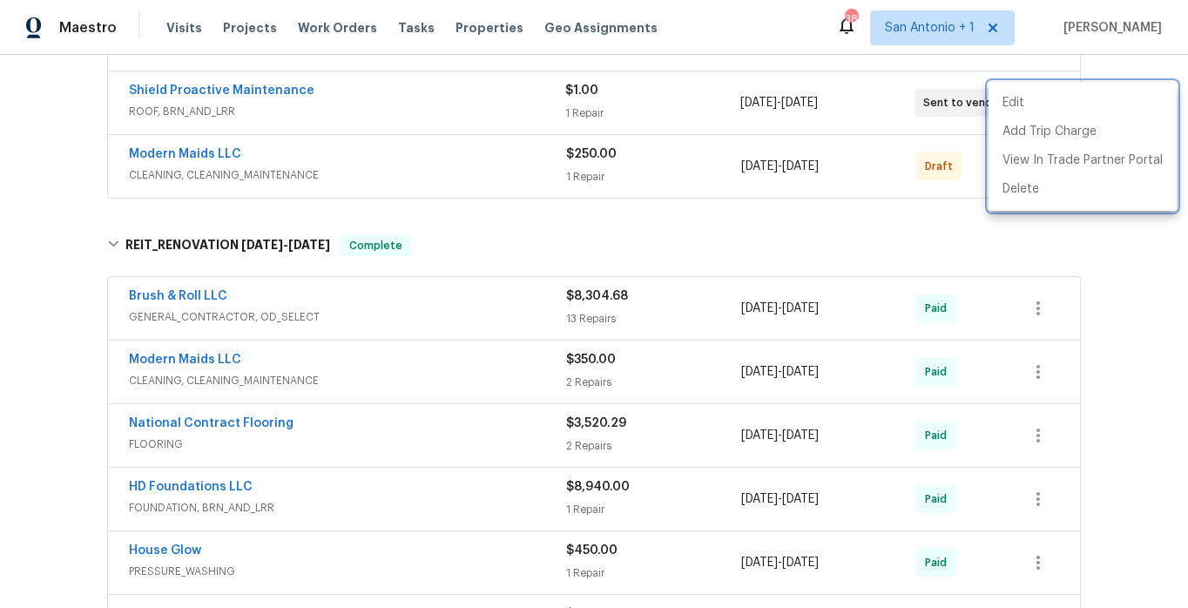
click at [530, 239] on div at bounding box center [594, 304] width 1188 height 608
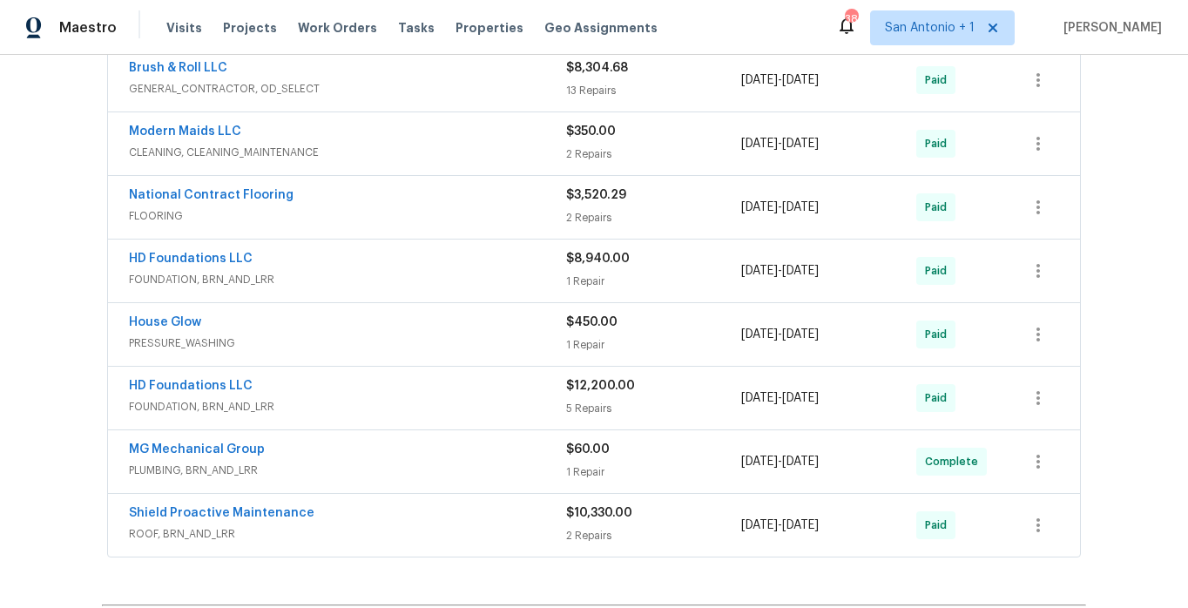
scroll to position [834, 0]
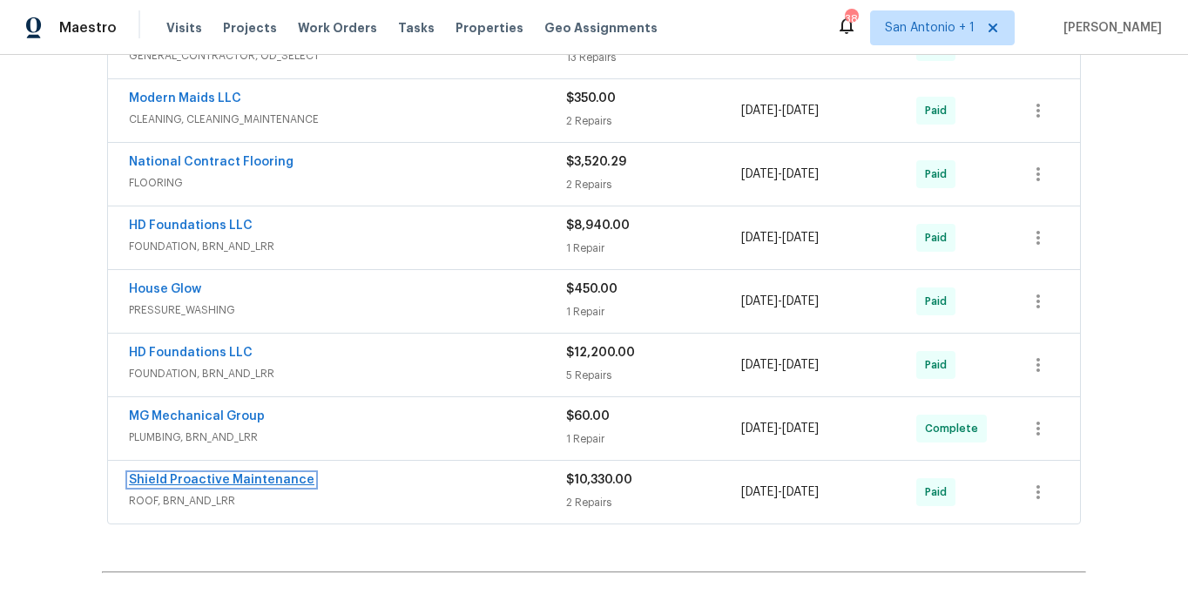
click at [221, 476] on link "Shield Proactive Maintenance" at bounding box center [222, 480] width 186 height 12
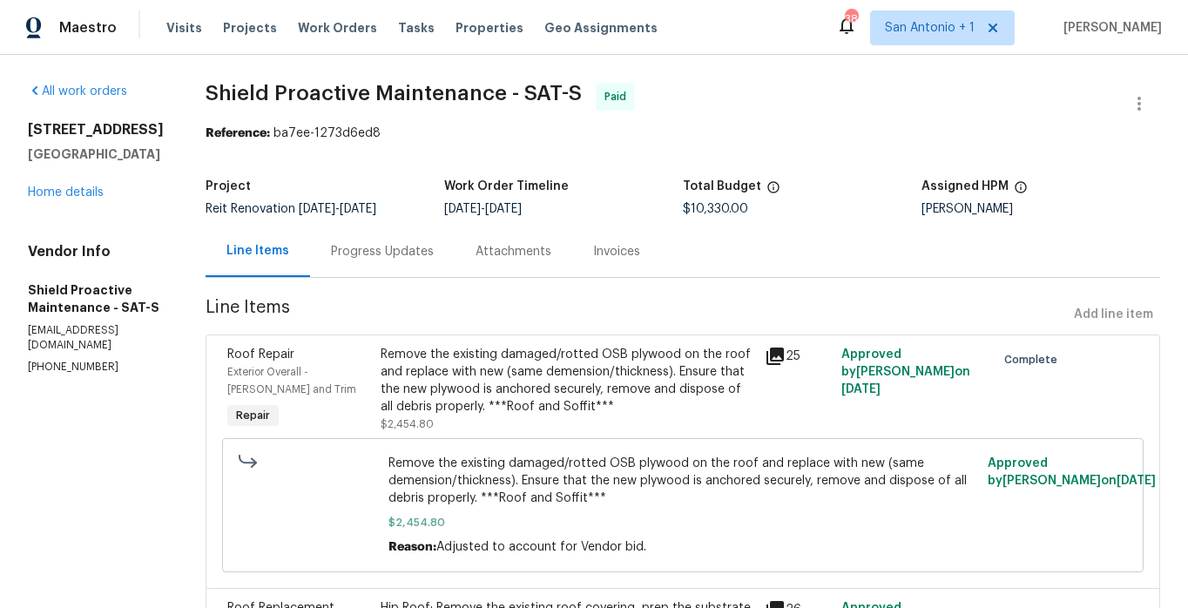
click at [772, 354] on icon at bounding box center [774, 356] width 17 height 17
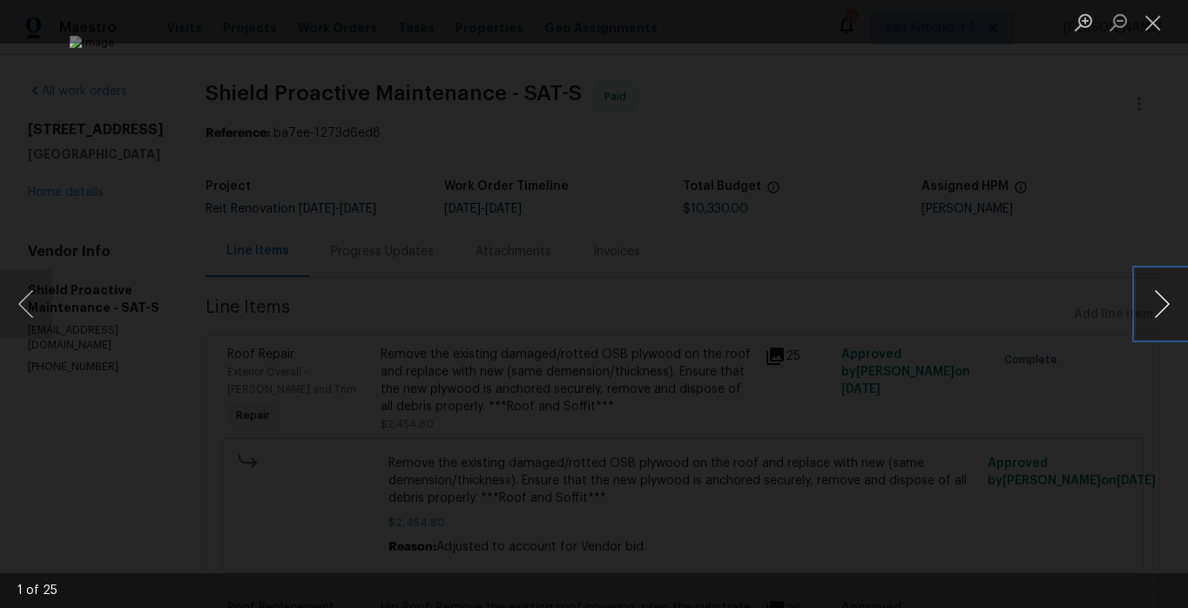
click at [1156, 307] on button "Next image" at bounding box center [1162, 304] width 52 height 70
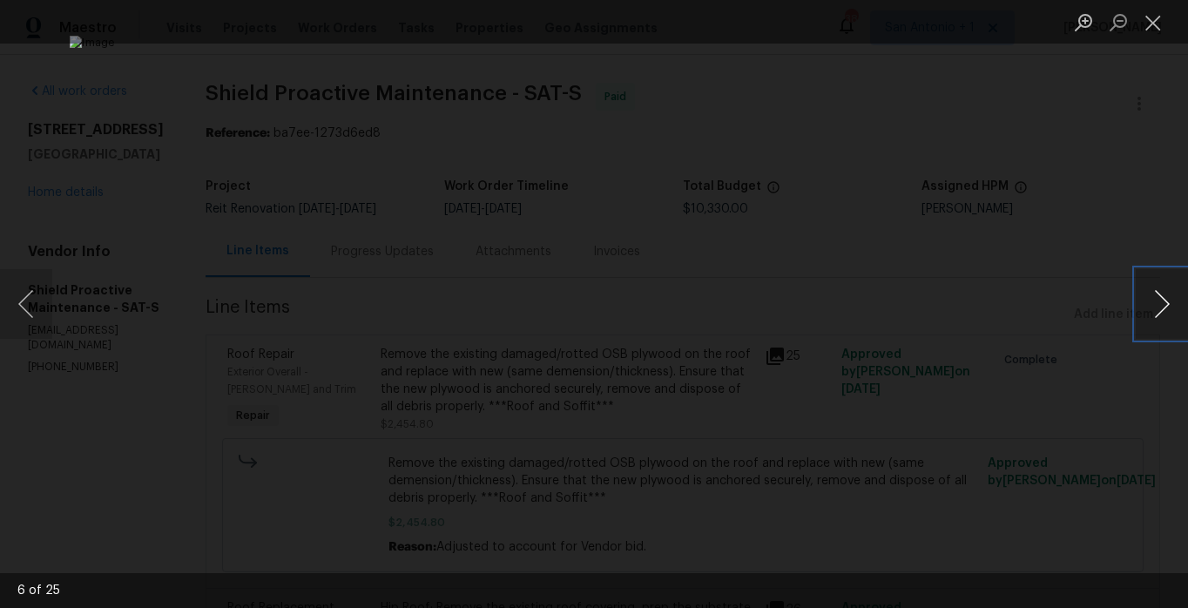
click at [1156, 307] on button "Next image" at bounding box center [1162, 304] width 52 height 70
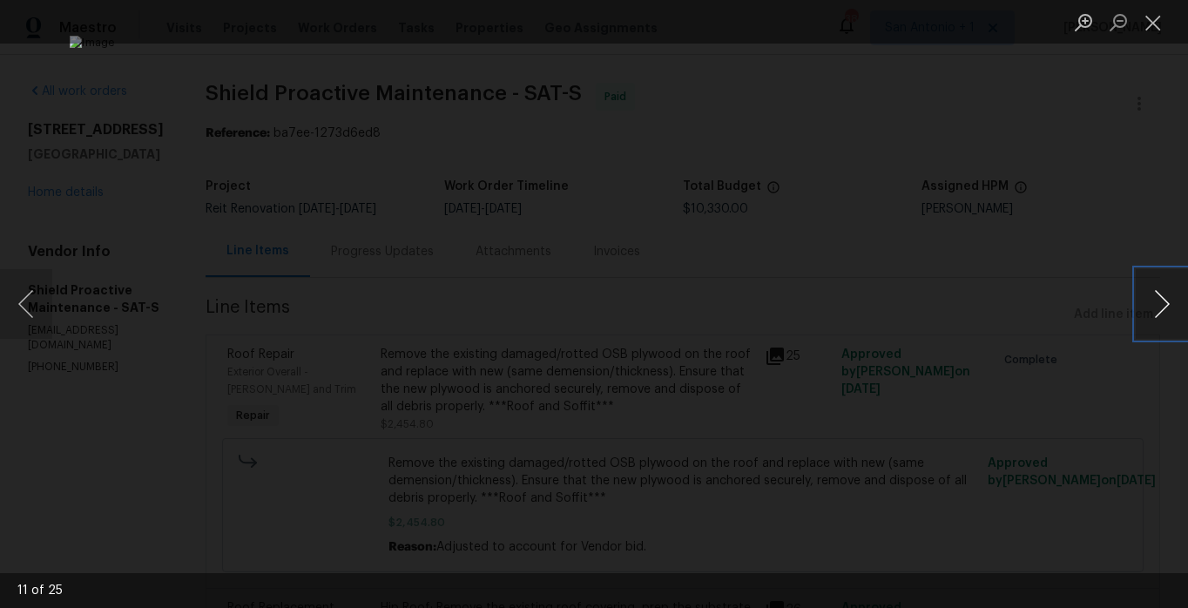
click at [1156, 307] on button "Next image" at bounding box center [1162, 304] width 52 height 70
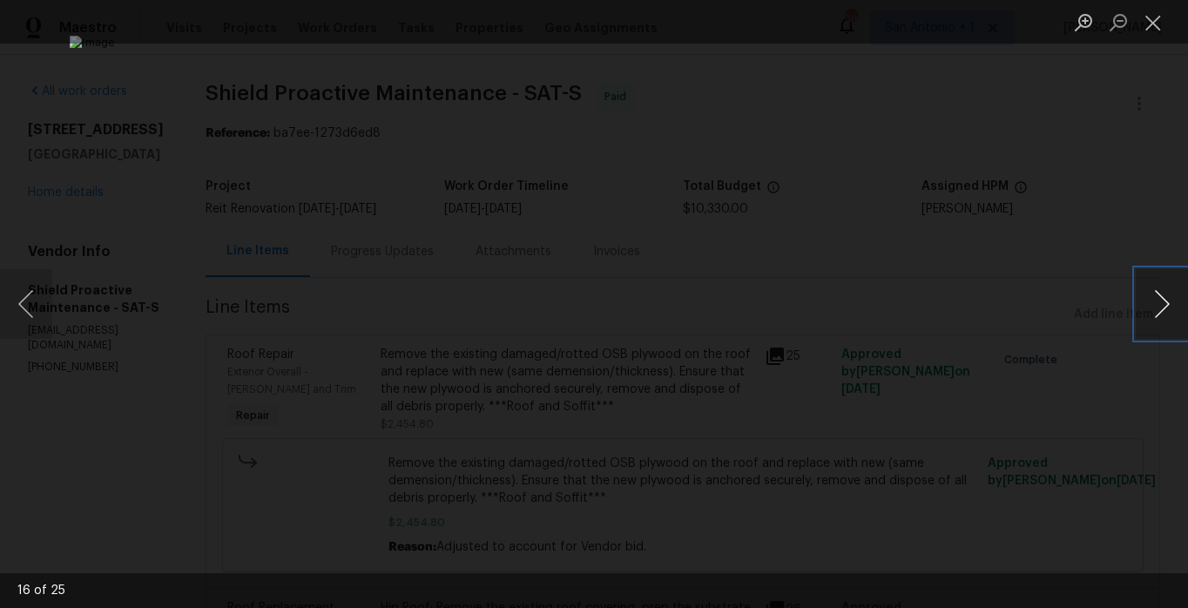
click at [1156, 307] on button "Next image" at bounding box center [1162, 304] width 52 height 70
click at [1153, 301] on button "Next image" at bounding box center [1162, 304] width 52 height 70
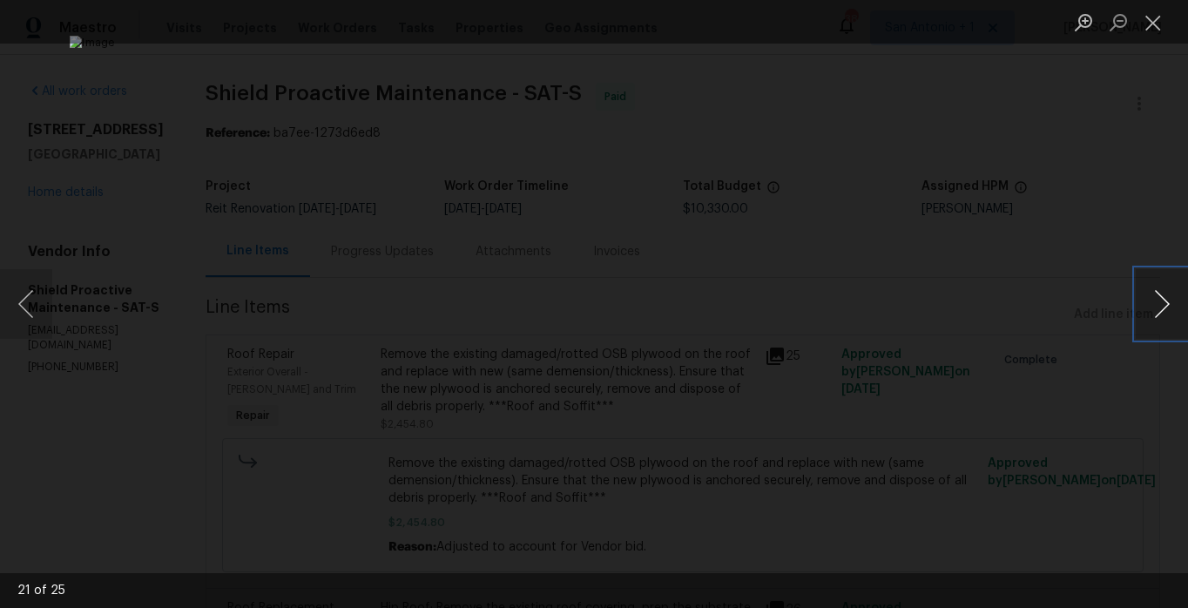
click at [1153, 301] on button "Next image" at bounding box center [1162, 304] width 52 height 70
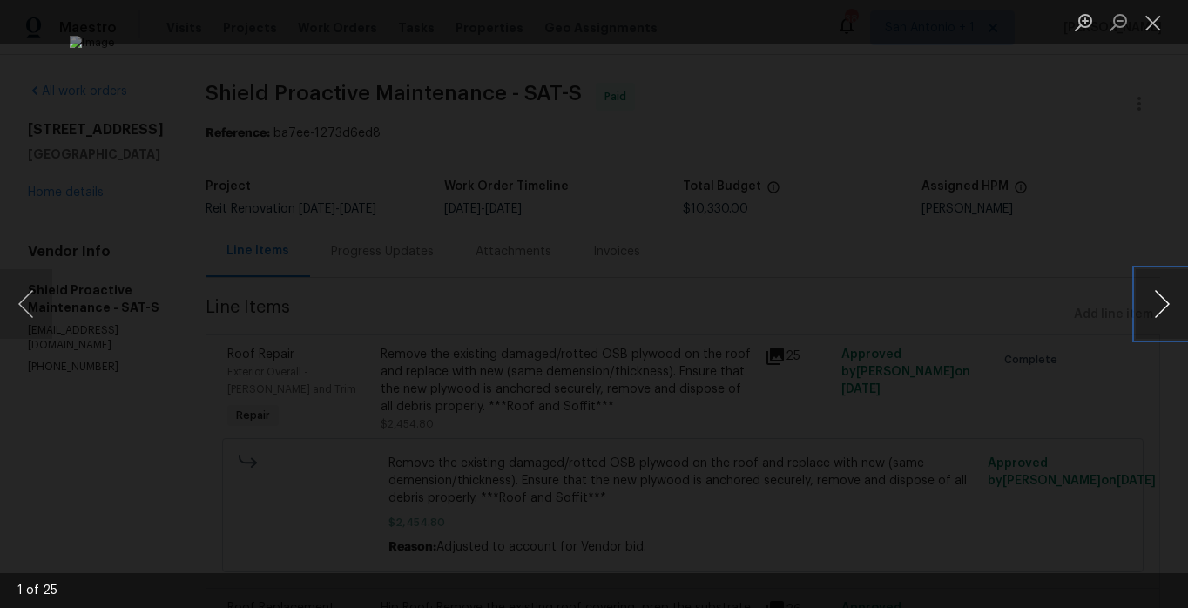
click at [1153, 301] on button "Next image" at bounding box center [1162, 304] width 52 height 70
click at [1146, 20] on button "Close lightbox" at bounding box center [1153, 22] width 35 height 30
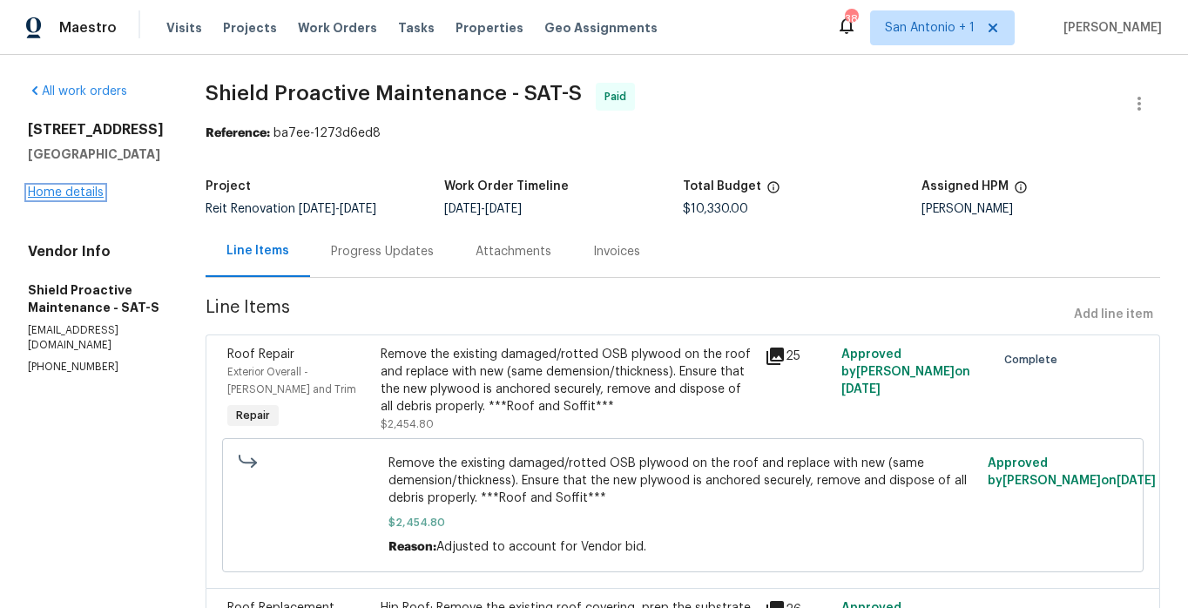
click at [70, 199] on link "Home details" at bounding box center [66, 192] width 76 height 12
